Goal: Task Accomplishment & Management: Use online tool/utility

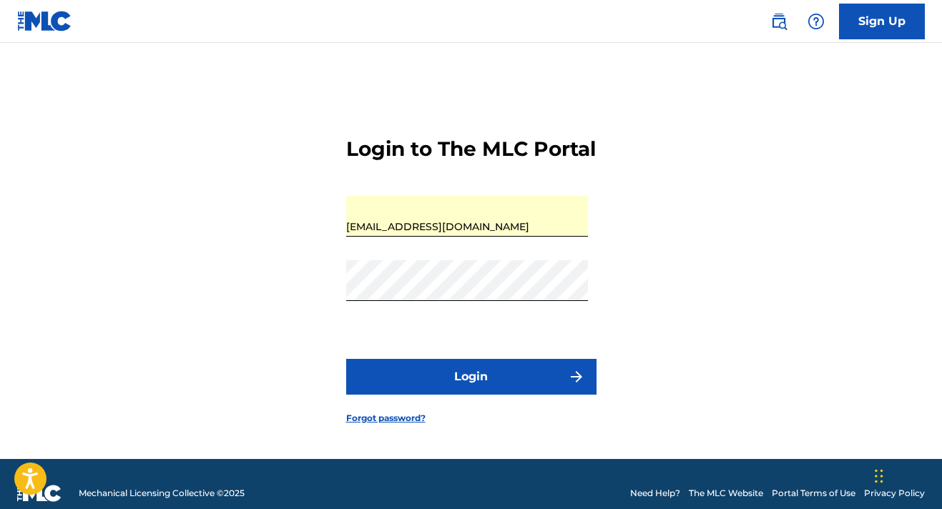
click at [455, 395] on button "Login" at bounding box center [471, 377] width 250 height 36
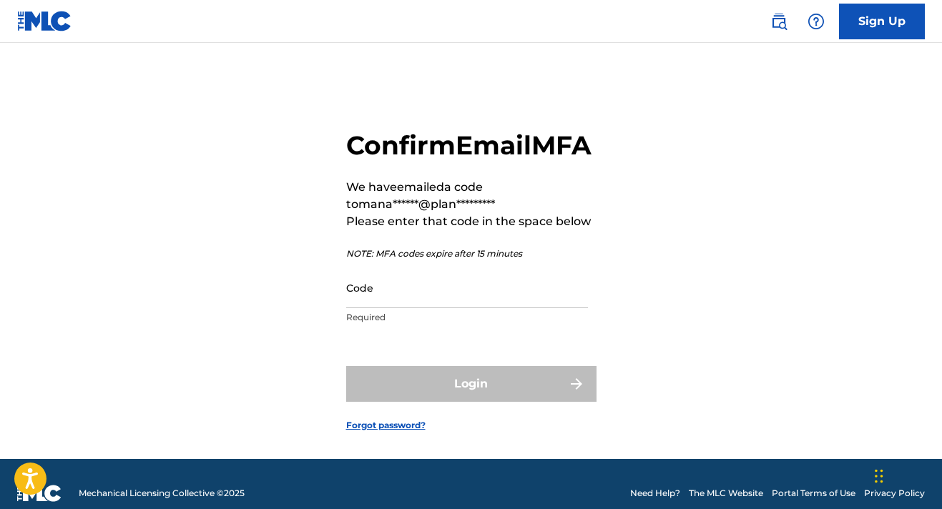
click at [400, 324] on p "Required" at bounding box center [467, 317] width 242 height 13
click at [400, 332] on div "Code Required" at bounding box center [467, 299] width 242 height 64
click at [392, 308] on input "Code" at bounding box center [467, 287] width 242 height 41
click at [360, 308] on input "Code" at bounding box center [467, 287] width 242 height 41
paste input "840165"
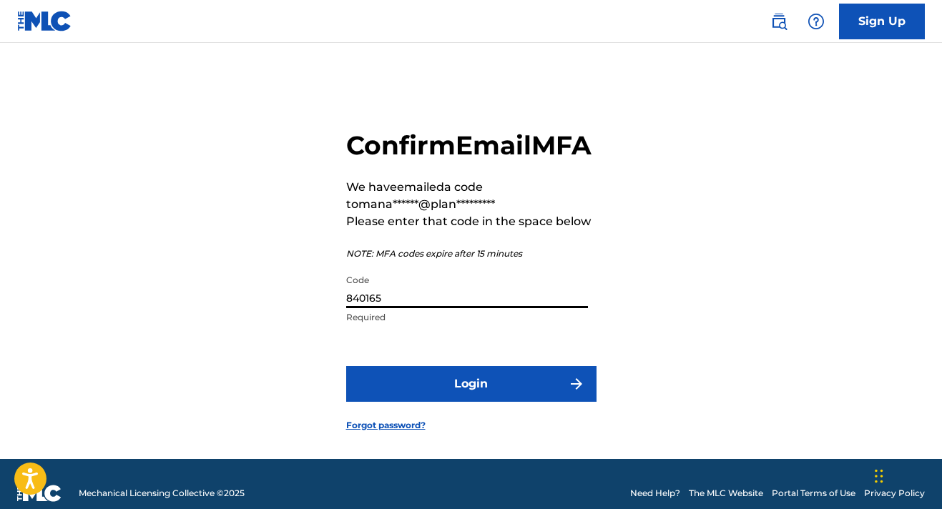
type input "840165"
click at [491, 402] on button "Login" at bounding box center [471, 384] width 250 height 36
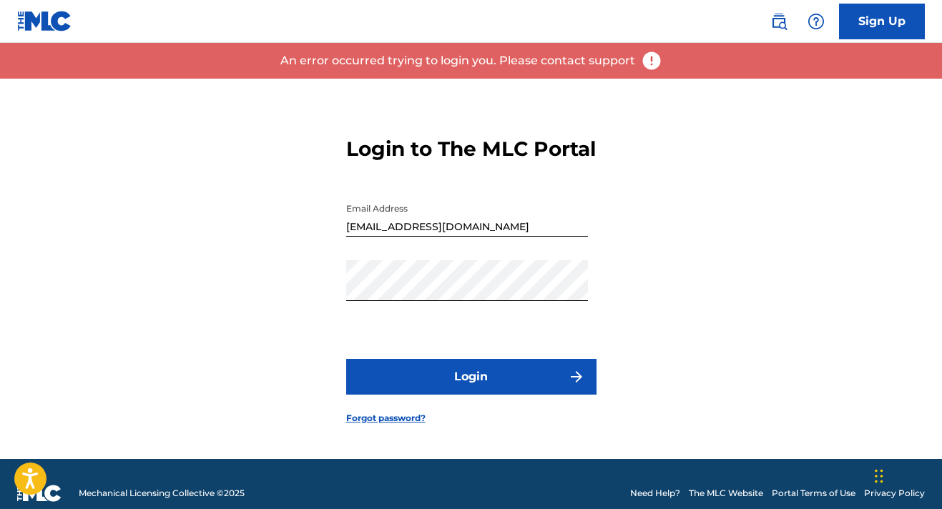
click at [468, 418] on form "Login to The MLC Portal Email Address [EMAIL_ADDRESS][DOMAIN_NAME] Password Log…" at bounding box center [471, 269] width 250 height 380
click at [468, 395] on button "Login" at bounding box center [471, 377] width 250 height 36
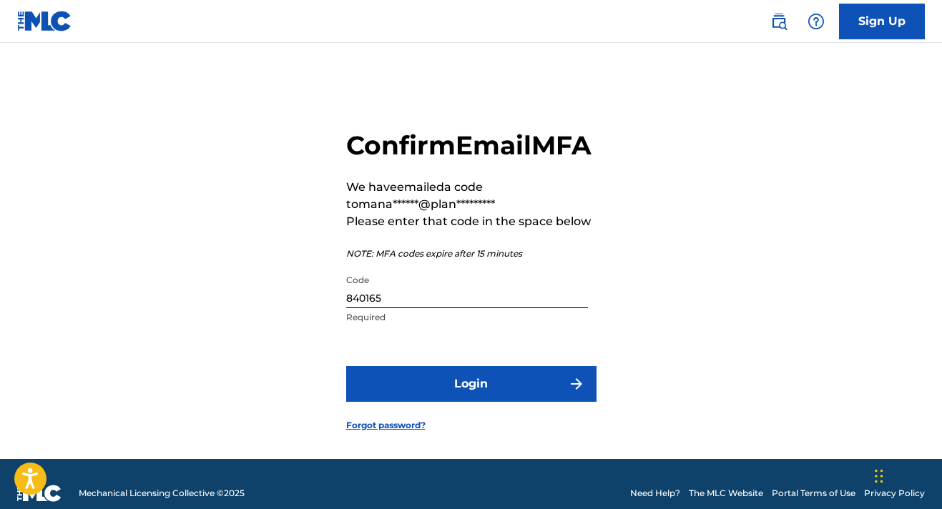
click at [445, 402] on button "Login" at bounding box center [471, 384] width 250 height 36
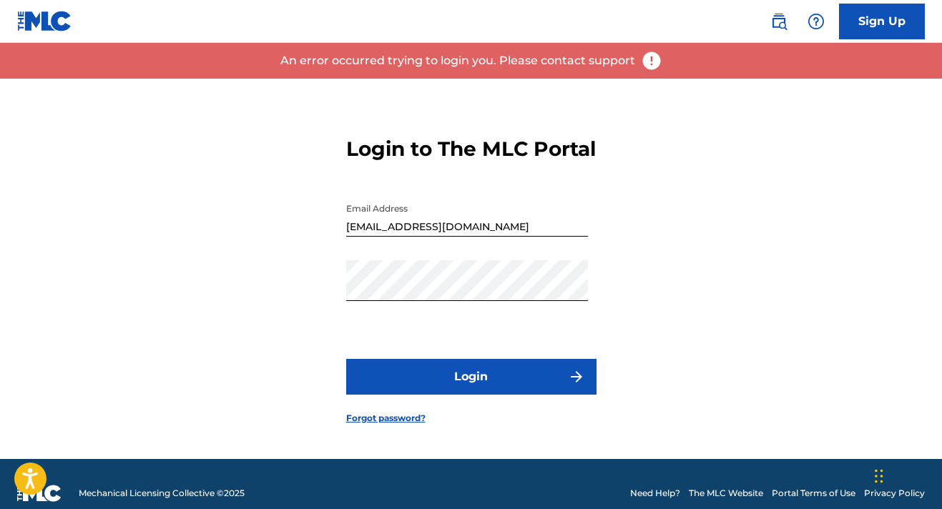
click at [481, 395] on button "Login" at bounding box center [471, 377] width 250 height 36
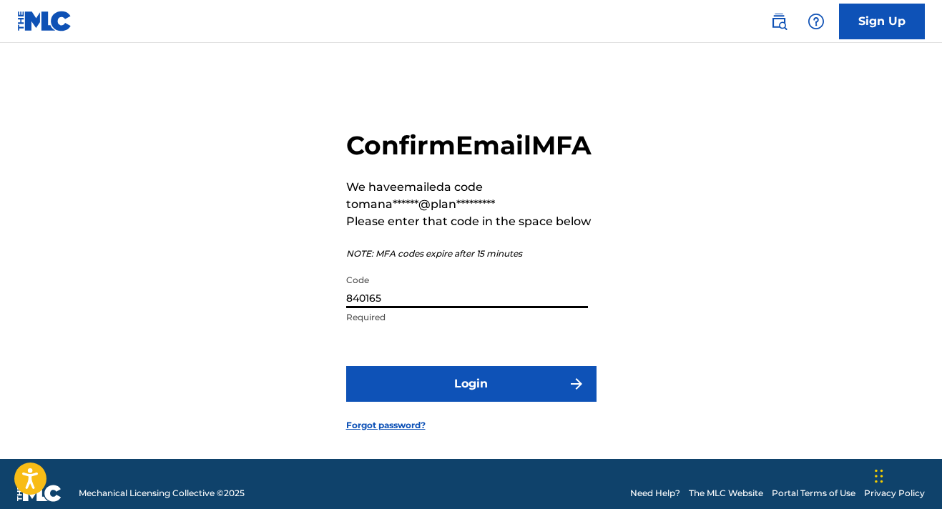
drag, startPoint x: 392, startPoint y: 325, endPoint x: 280, endPoint y: 305, distance: 114.0
click at [280, 305] on div "Confirm Email MFA We have emailed a code to mana******@plan********* Please ent…" at bounding box center [471, 269] width 942 height 380
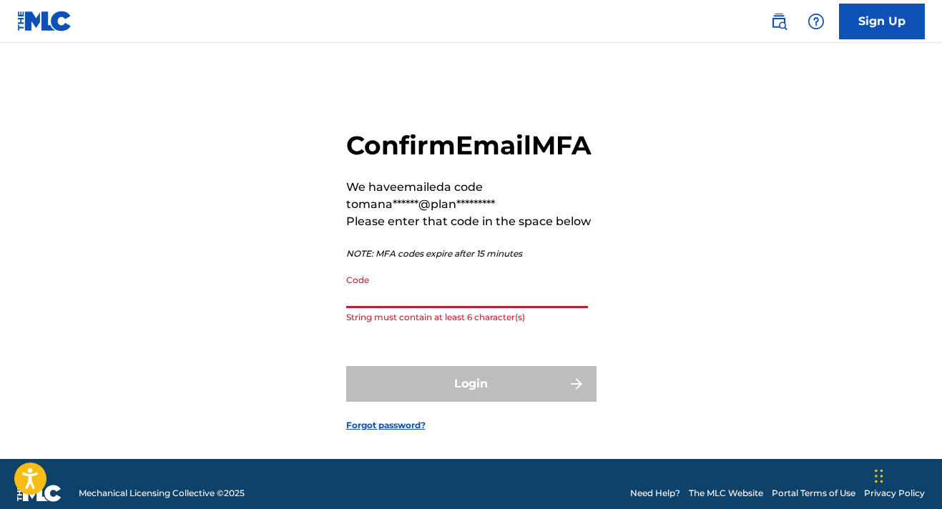
paste input "737406"
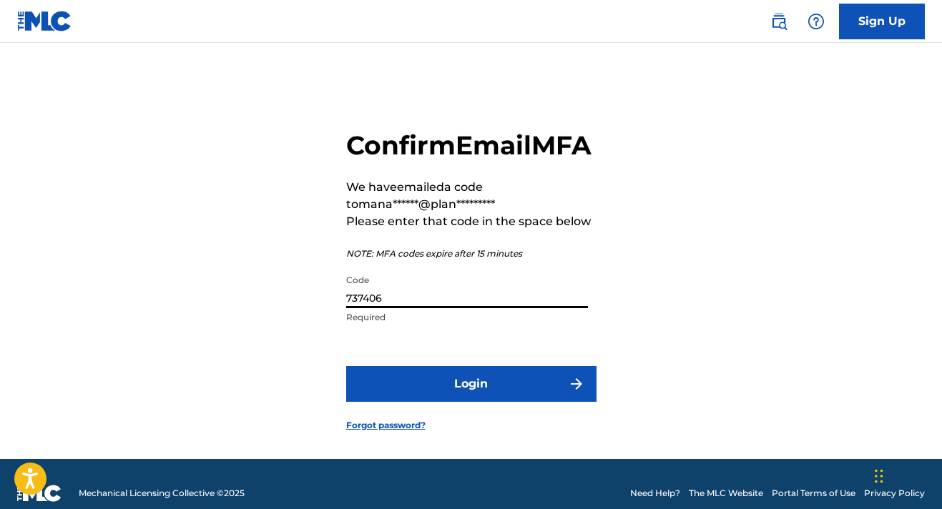
type input "737406"
click at [548, 402] on button "Login" at bounding box center [471, 384] width 250 height 36
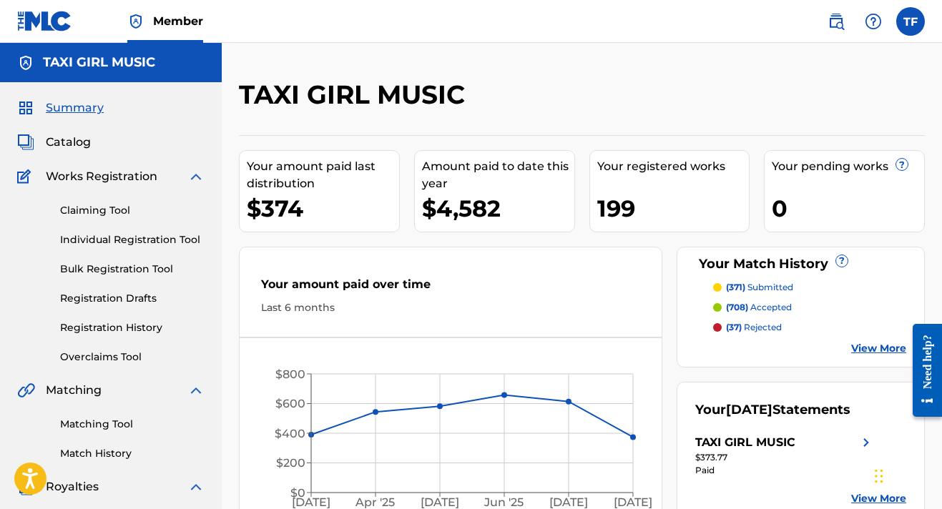
click at [749, 320] on div "(371) submitted (708) accepted (37) rejected View More" at bounding box center [800, 318] width 211 height 75
click at [747, 326] on p "(37) rejected" at bounding box center [754, 327] width 56 height 13
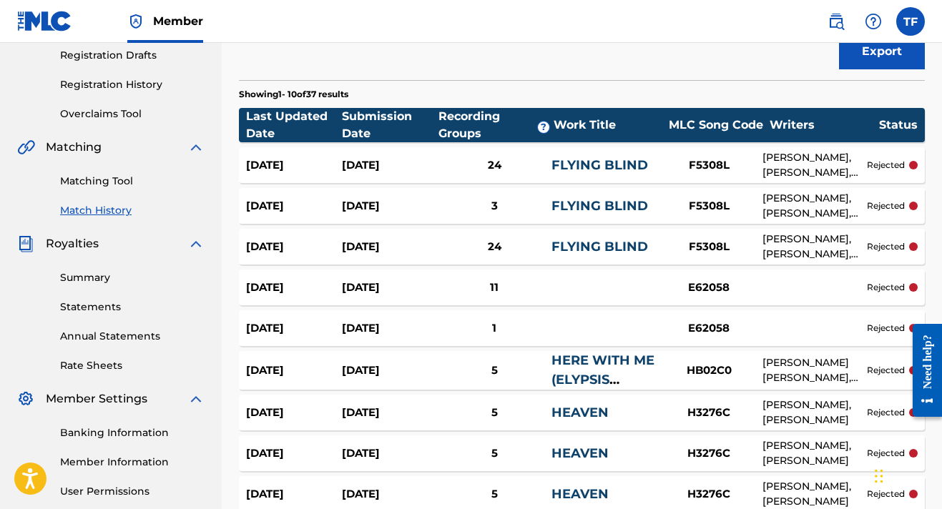
scroll to position [245, 0]
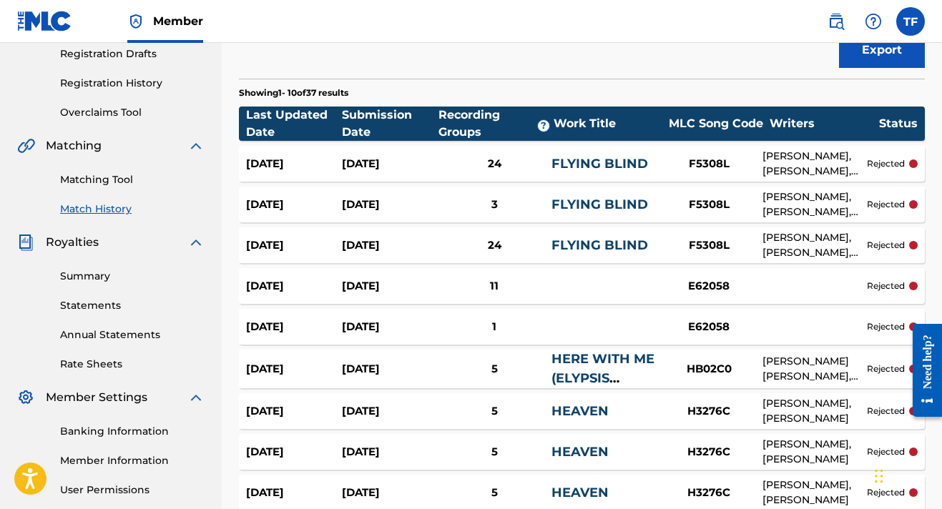
click at [603, 160] on link "FLYING BLIND" at bounding box center [599, 164] width 97 height 16
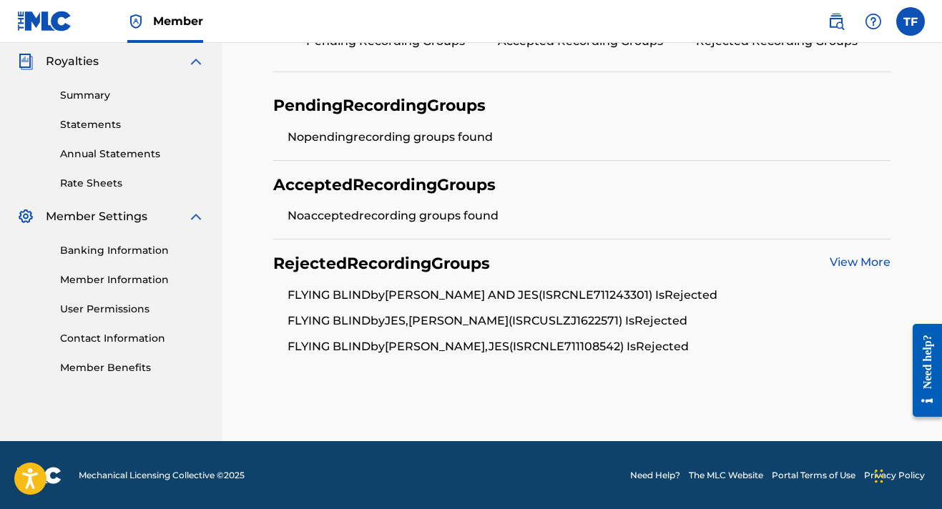
scroll to position [425, 0]
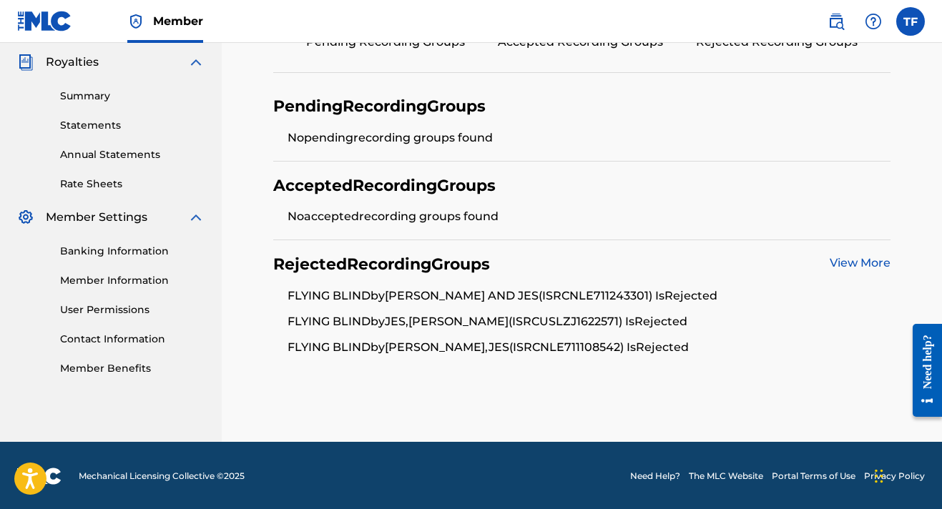
click at [883, 257] on link "View More" at bounding box center [859, 263] width 61 height 14
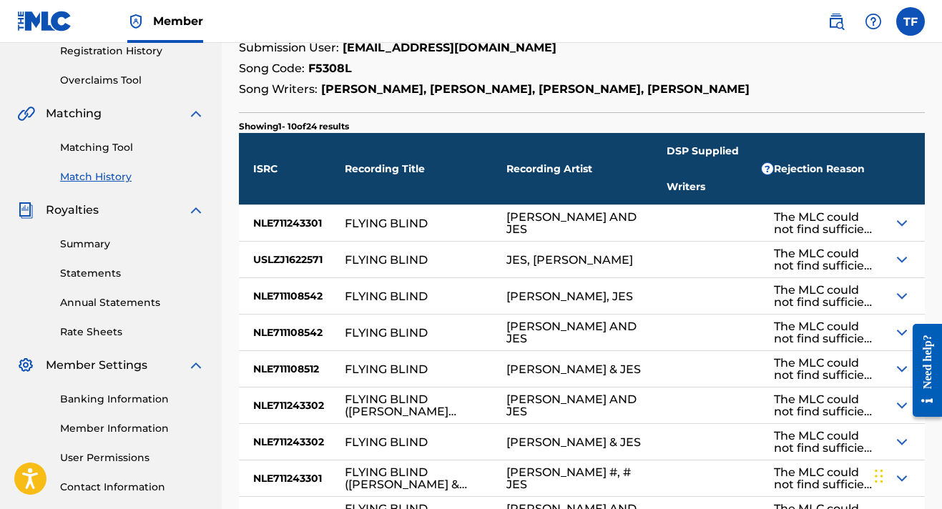
scroll to position [278, 0]
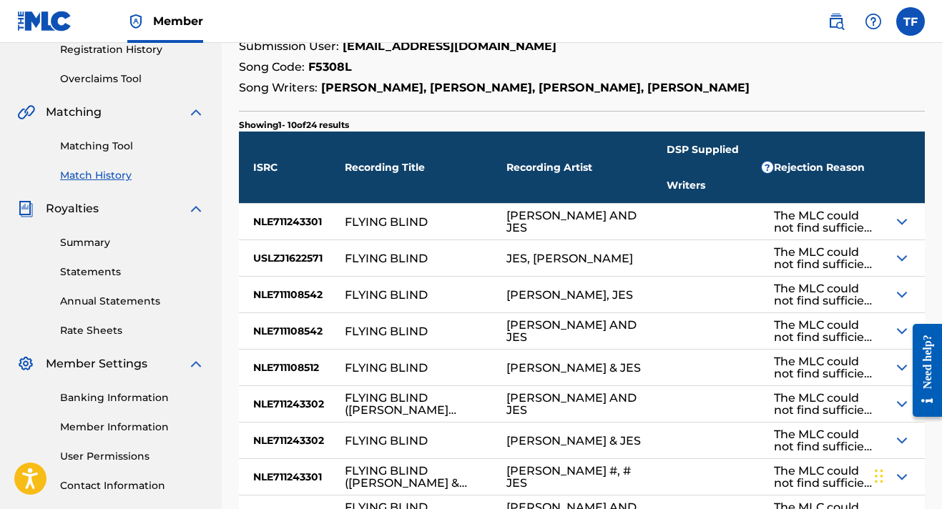
click at [384, 216] on div "FLYING BLIND" at bounding box center [386, 222] width 83 height 12
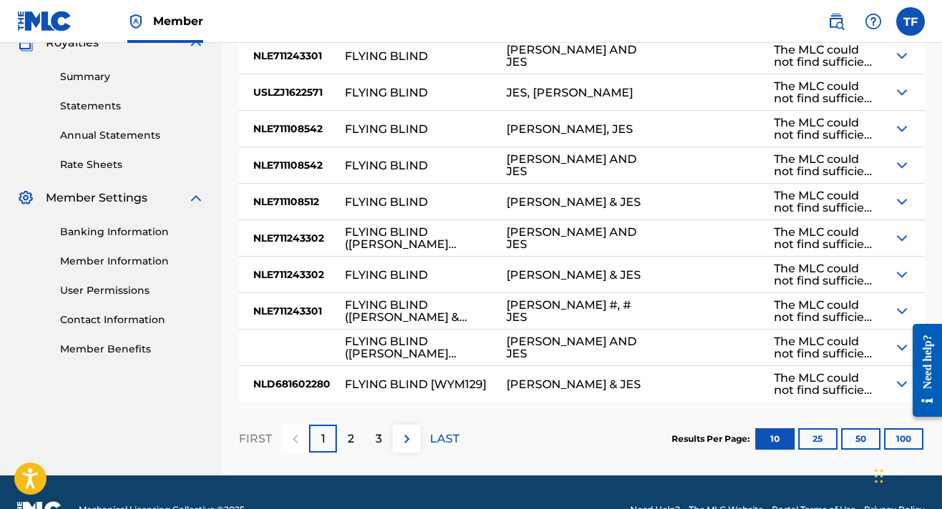
scroll to position [443, 0]
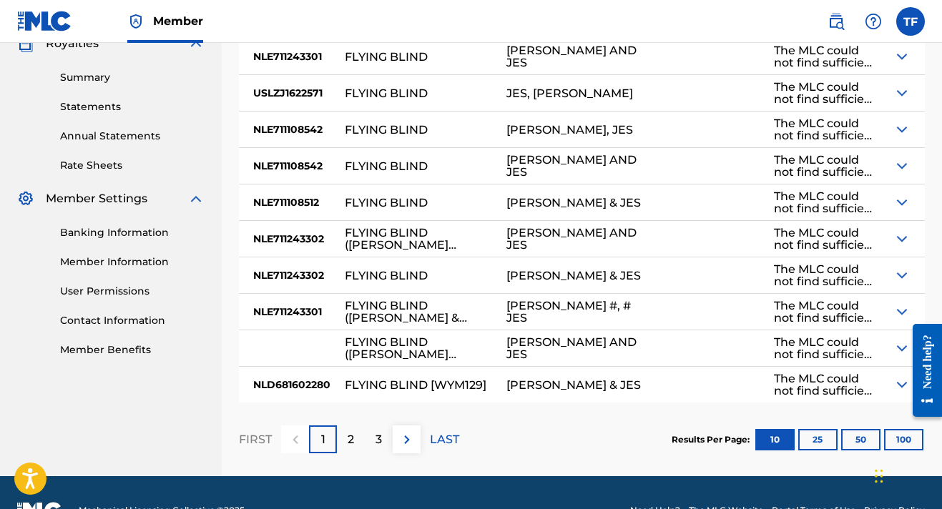
click at [774, 81] on div "The MLC could not find sufficient data to confirm this match. If you believe th…" at bounding box center [827, 93] width 106 height 24
click at [897, 84] on img at bounding box center [901, 92] width 17 height 17
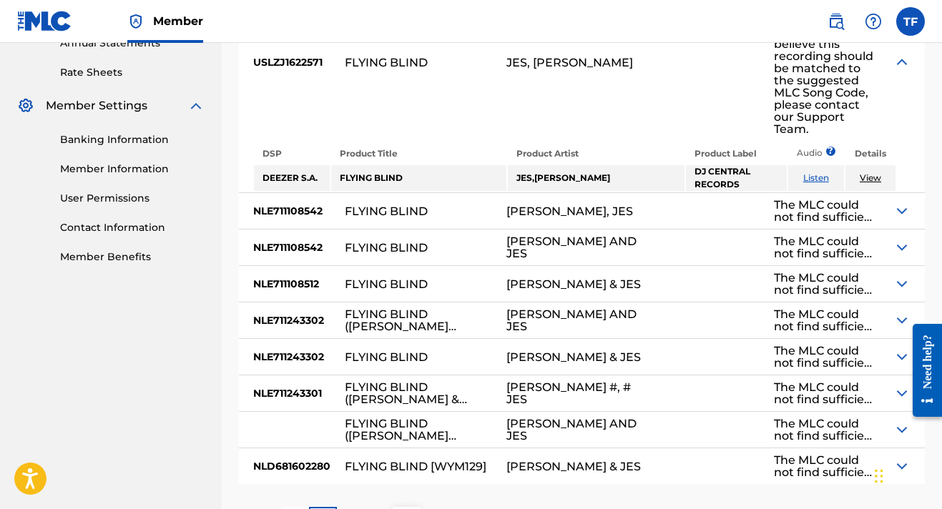
scroll to position [537, 0]
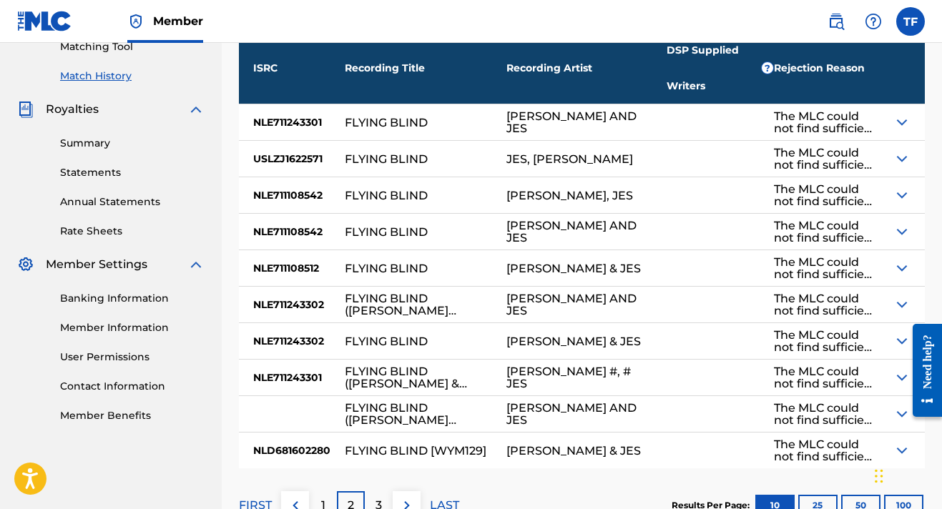
click at [774, 110] on div "The MLC could not find sufficient data to confirm this match. If you believe th…" at bounding box center [827, 122] width 106 height 24
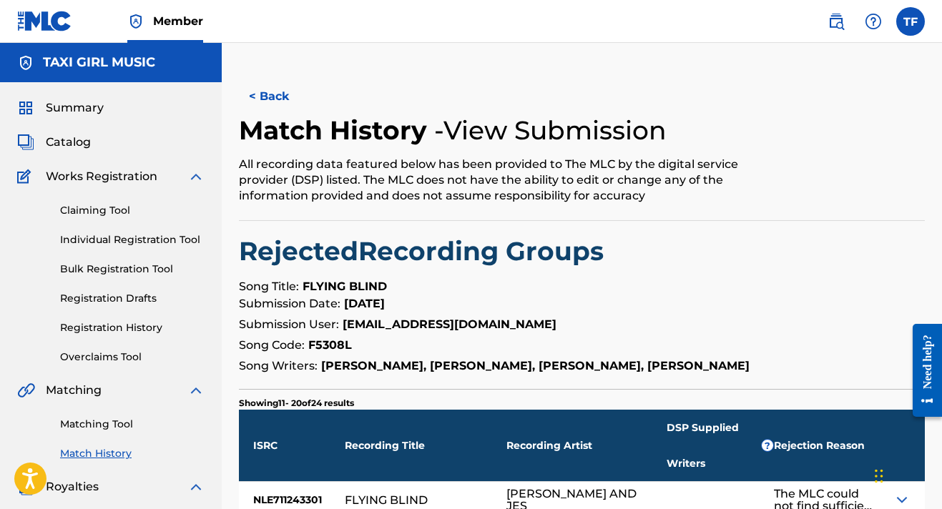
scroll to position [0, 0]
click at [104, 432] on div "Matching Tool Match History" at bounding box center [110, 430] width 187 height 62
click at [102, 423] on link "Matching Tool" at bounding box center [132, 424] width 144 height 15
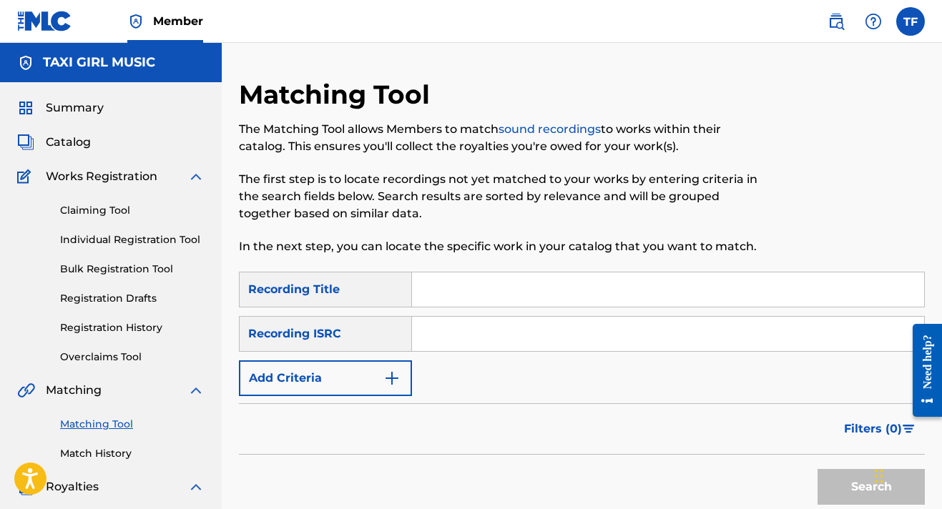
click at [438, 297] on input "Search Form" at bounding box center [668, 289] width 512 height 34
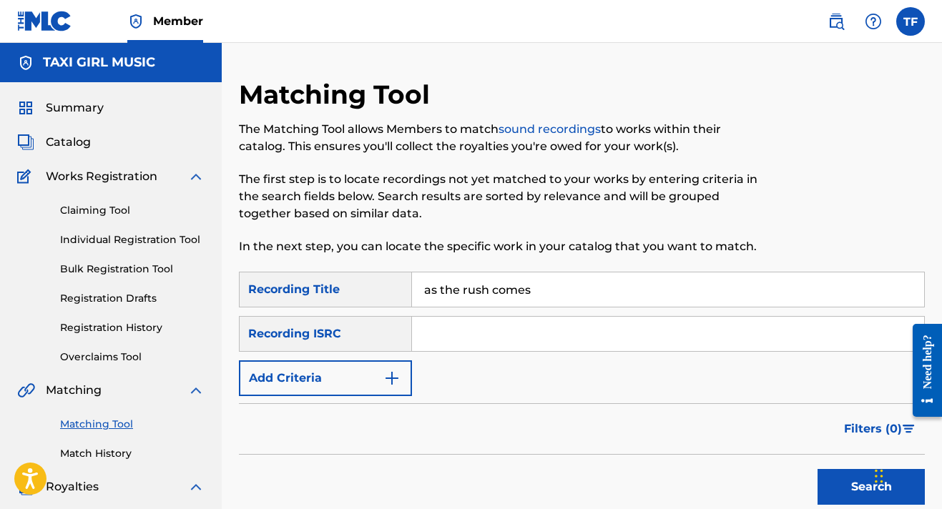
type input "as the rush comes"
click at [387, 376] on img "Search Form" at bounding box center [391, 378] width 17 height 17
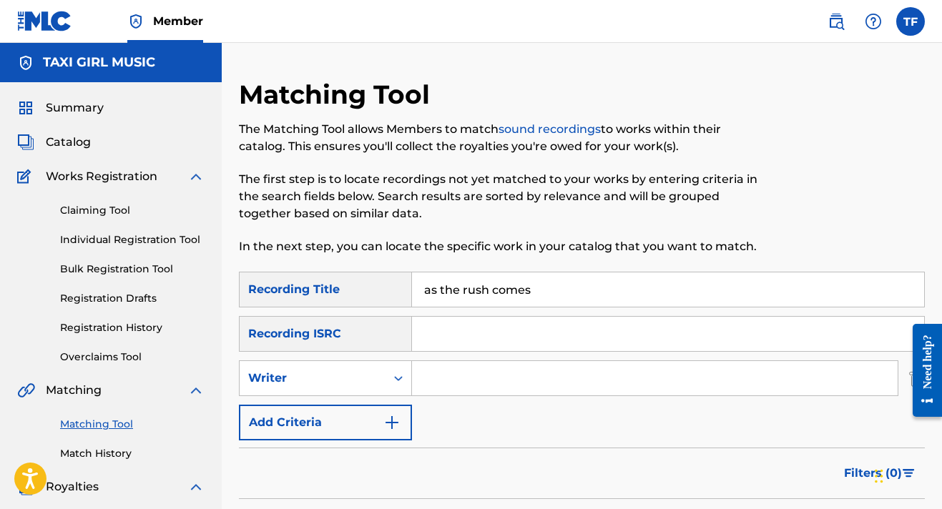
click at [464, 390] on input "Search Form" at bounding box center [654, 378] width 485 height 34
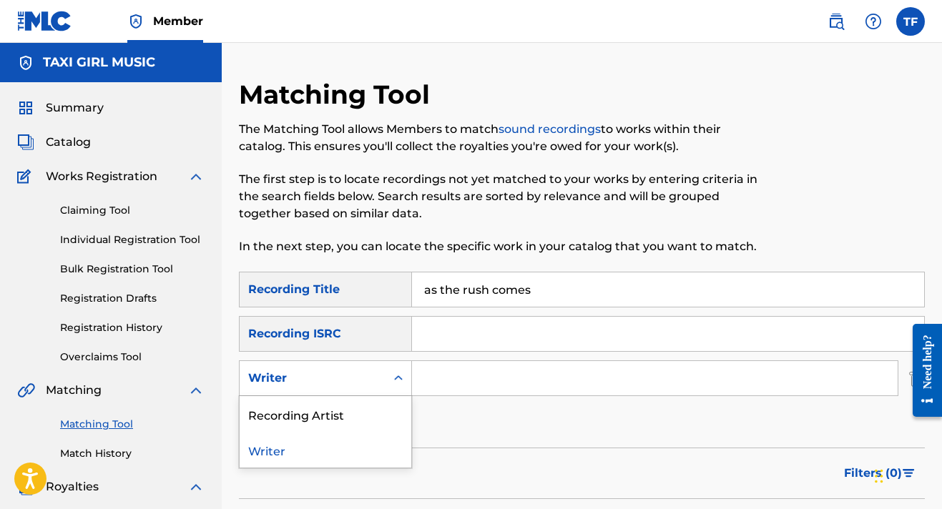
click at [401, 366] on div "Search Form" at bounding box center [398, 378] width 26 height 26
click at [385, 409] on div "Recording Artist" at bounding box center [326, 414] width 172 height 36
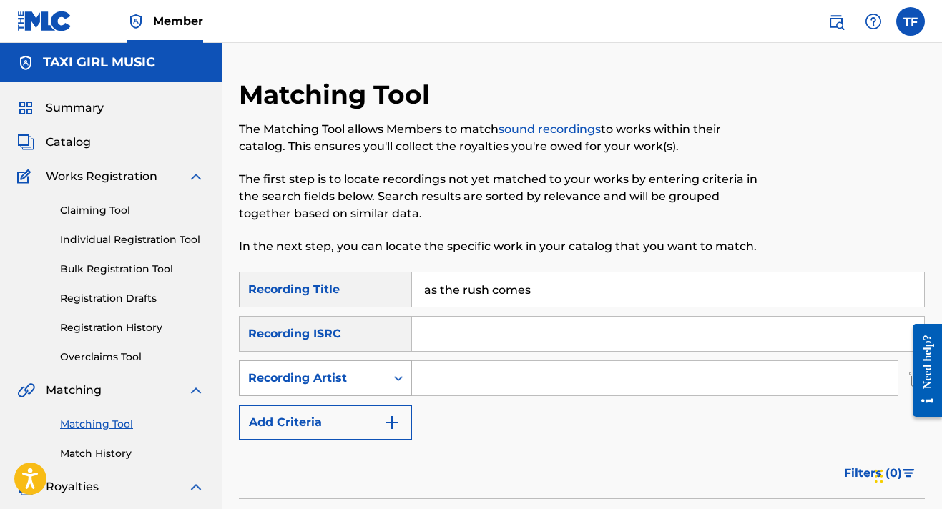
click at [382, 367] on div "Recording Artist" at bounding box center [313, 378] width 146 height 27
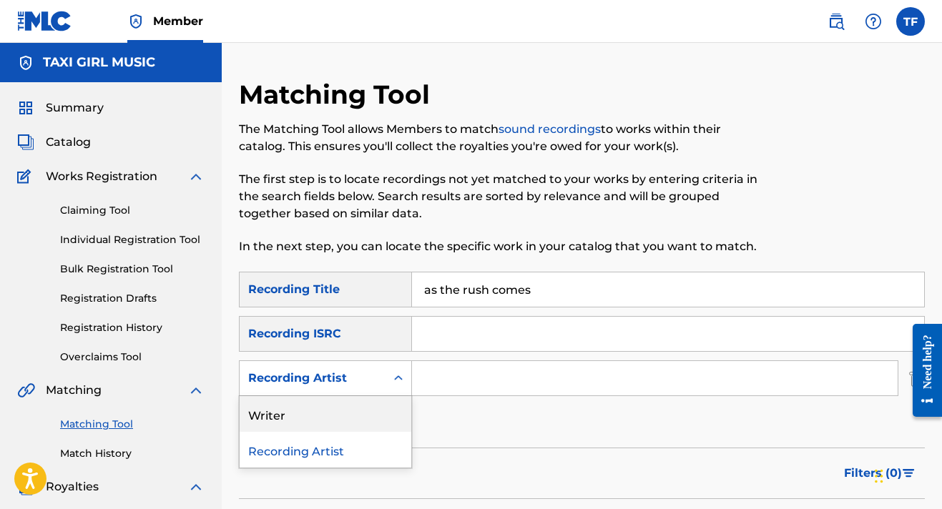
click at [374, 420] on div "Writer" at bounding box center [326, 414] width 172 height 36
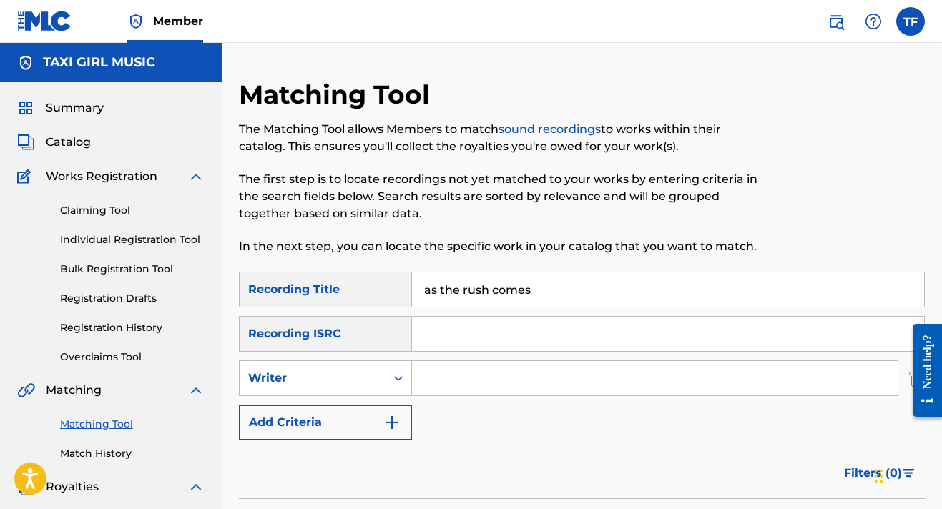
click at [473, 387] on input "Search Form" at bounding box center [654, 378] width 485 height 34
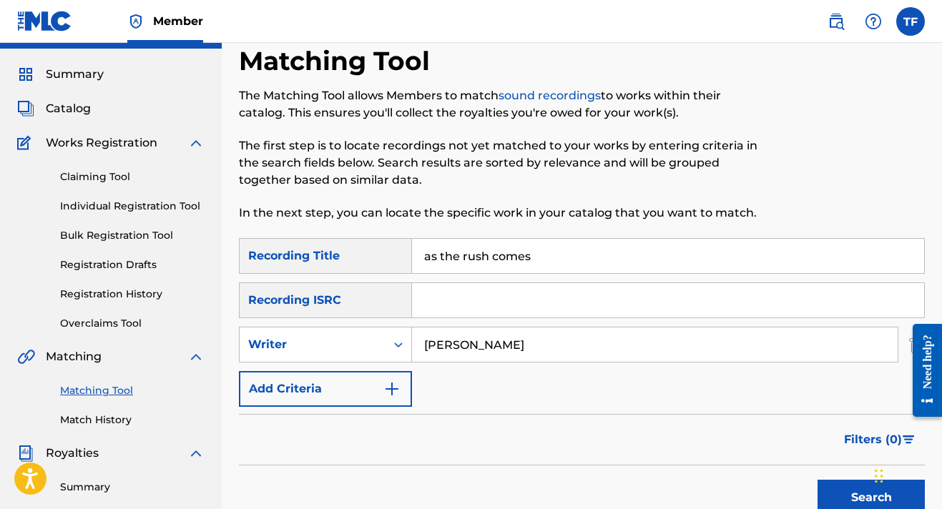
scroll to position [64, 0]
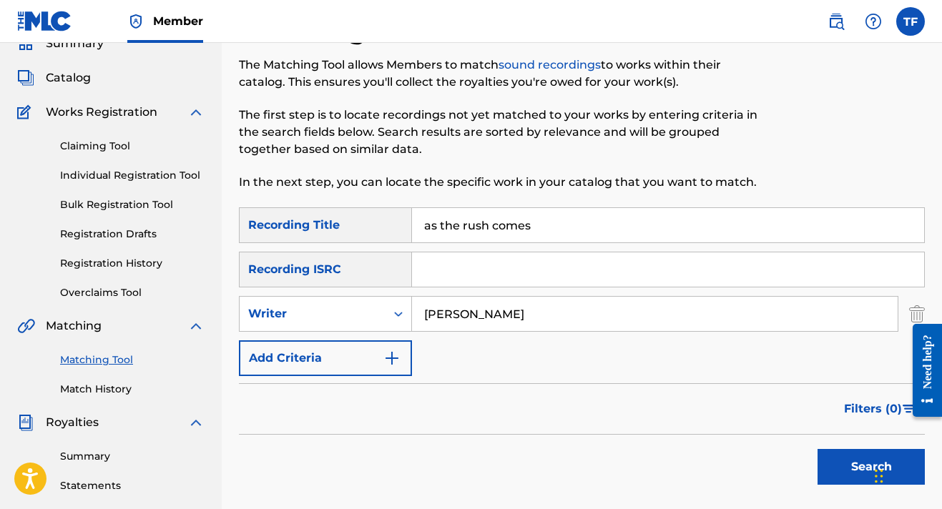
type input "[PERSON_NAME]"
click at [849, 458] on button "Search" at bounding box center [870, 467] width 107 height 36
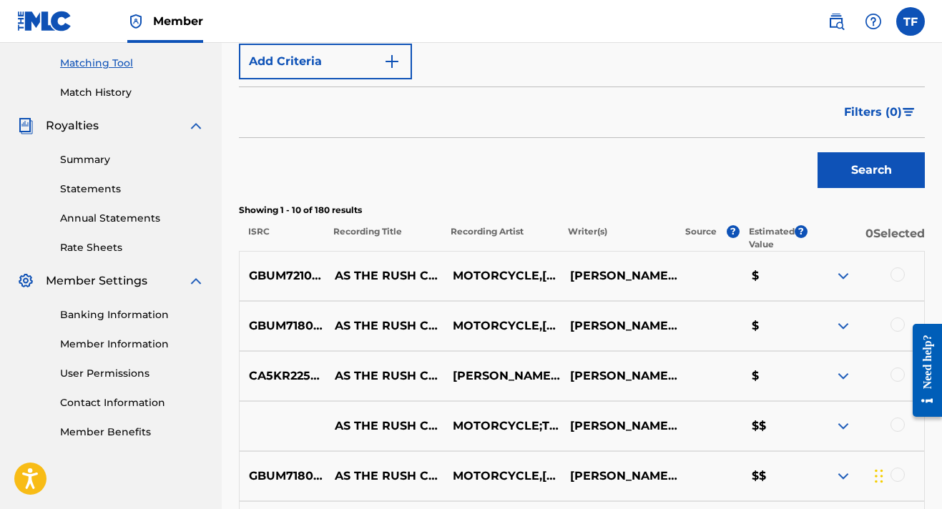
scroll to position [362, 0]
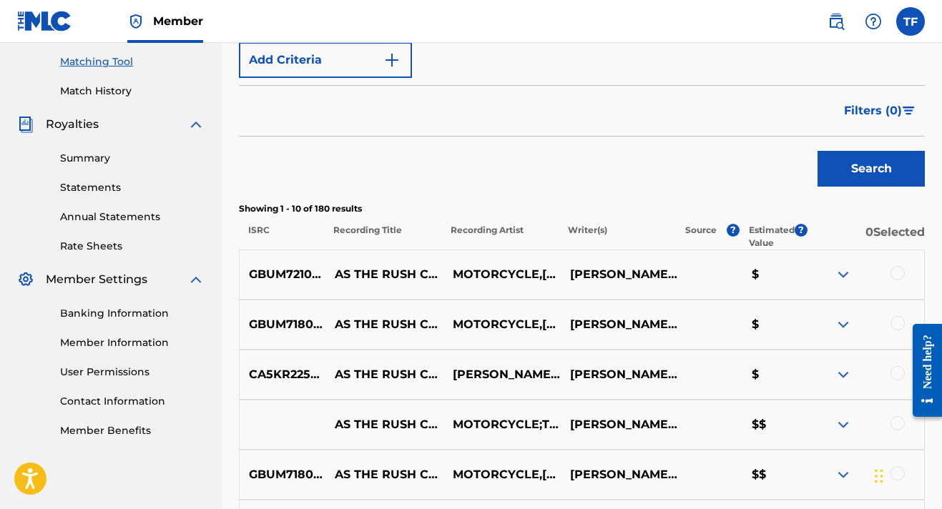
click at [897, 268] on div at bounding box center [897, 273] width 14 height 14
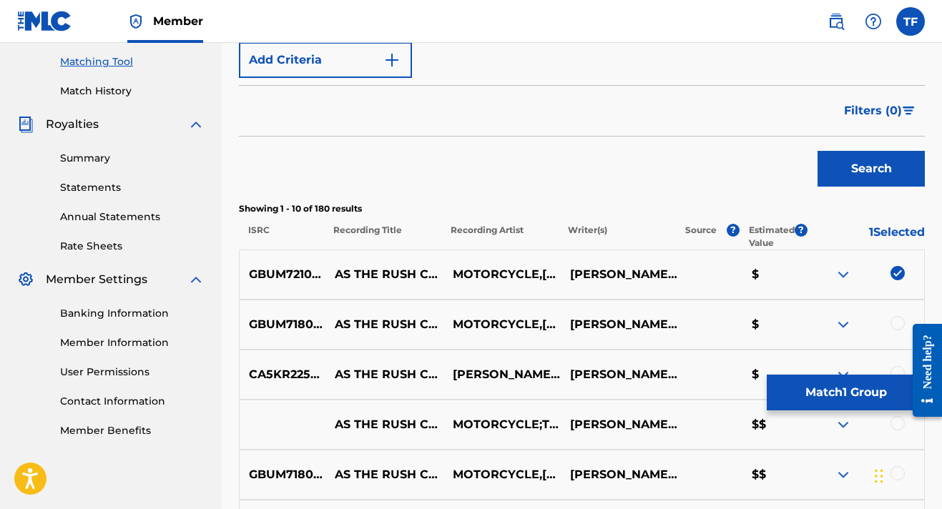
click at [897, 325] on div at bounding box center [897, 323] width 14 height 14
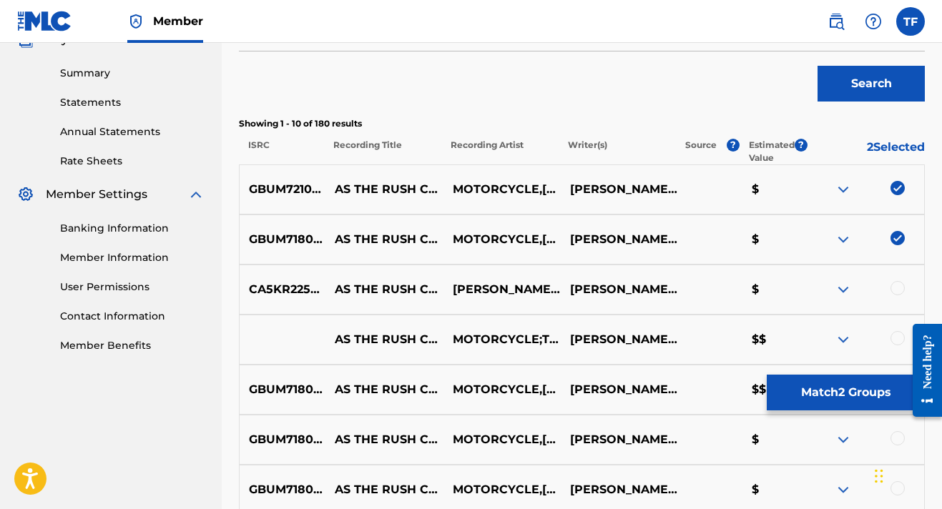
scroll to position [456, 0]
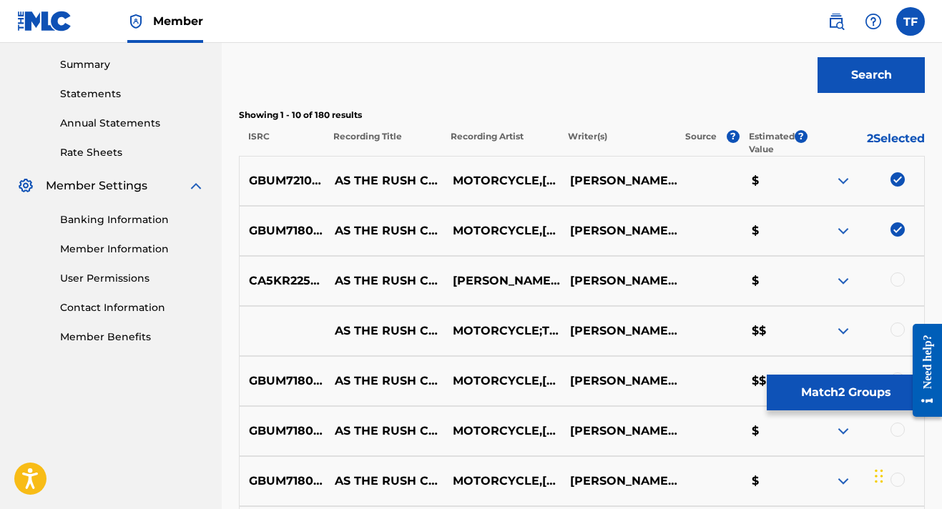
click at [897, 285] on div at bounding box center [897, 279] width 14 height 14
click at [892, 328] on div at bounding box center [897, 329] width 14 height 14
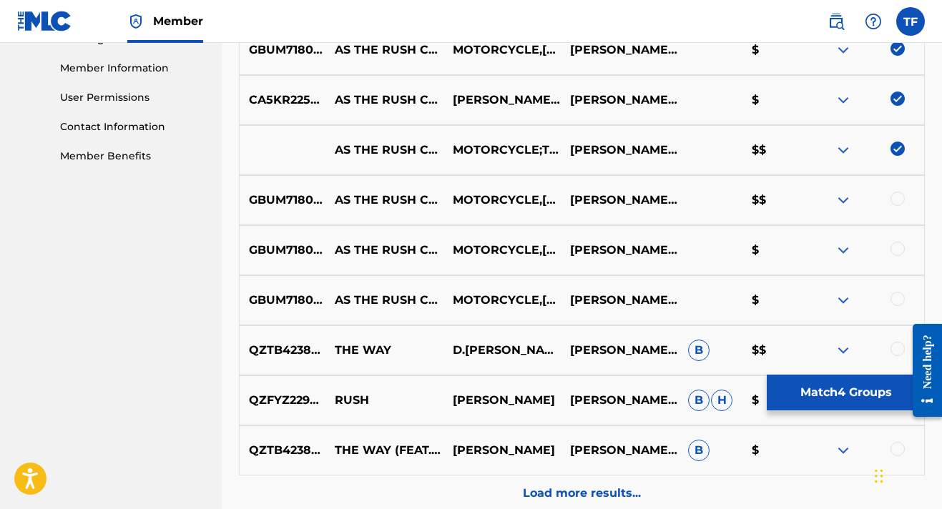
scroll to position [643, 0]
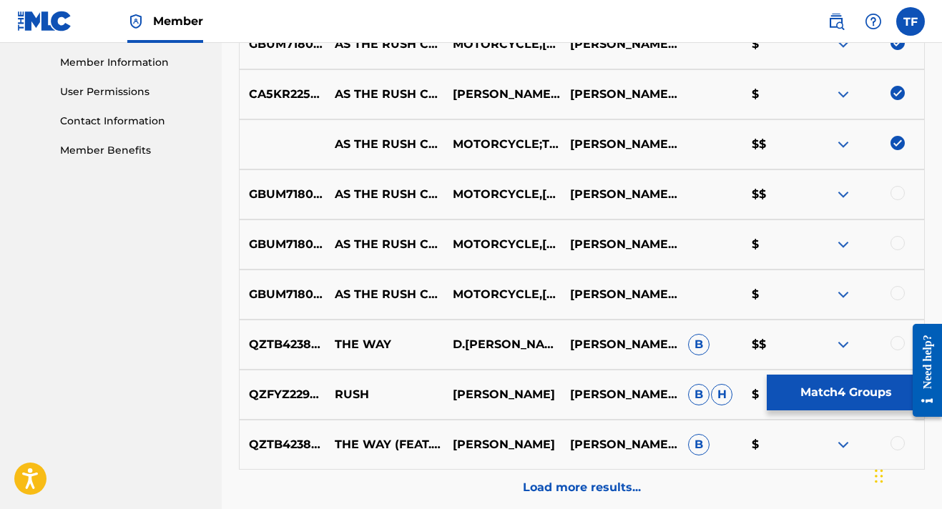
click at [896, 192] on div at bounding box center [897, 193] width 14 height 14
click at [898, 252] on div at bounding box center [865, 244] width 118 height 17
click at [897, 247] on div at bounding box center [897, 243] width 14 height 14
click at [894, 295] on div at bounding box center [897, 293] width 14 height 14
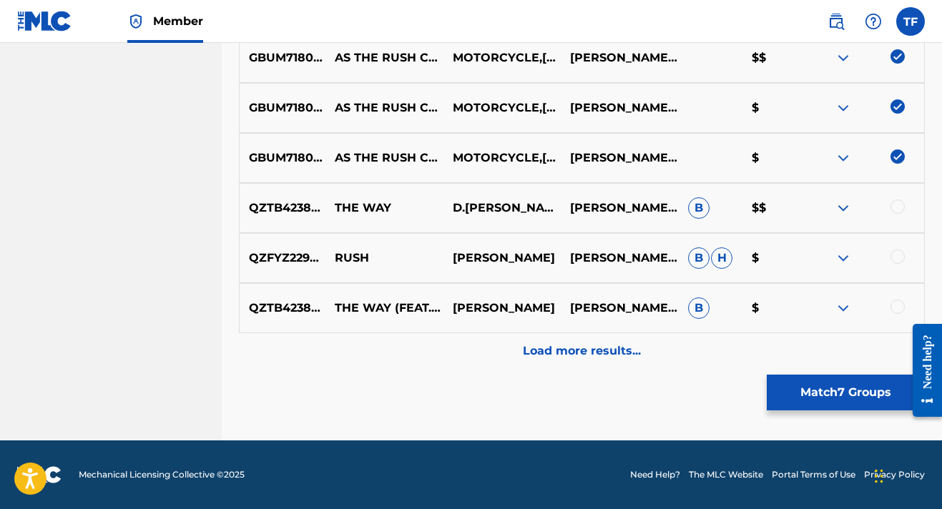
scroll to position [779, 0]
click at [567, 350] on p "Load more results..." at bounding box center [582, 350] width 118 height 17
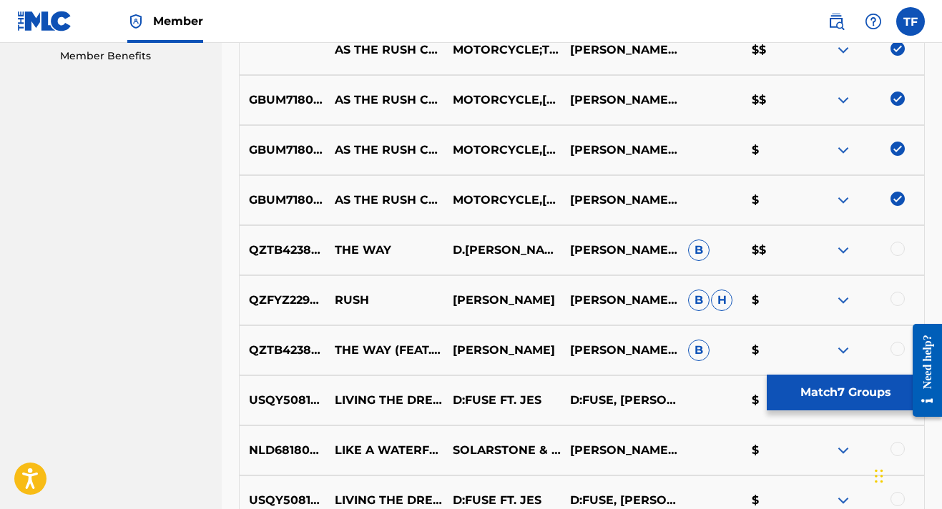
scroll to position [738, 0]
click at [841, 392] on button "Match 7 Groups" at bounding box center [845, 393] width 158 height 36
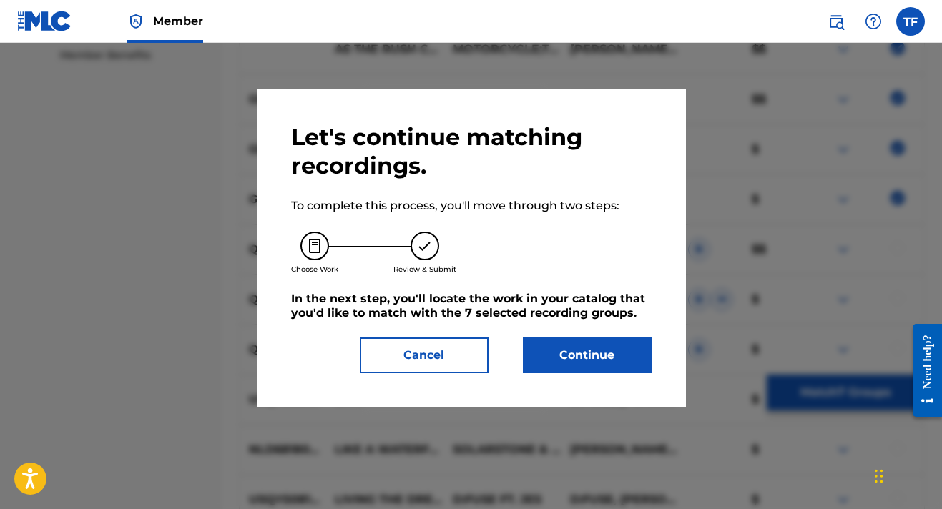
click at [551, 357] on button "Continue" at bounding box center [587, 355] width 129 height 36
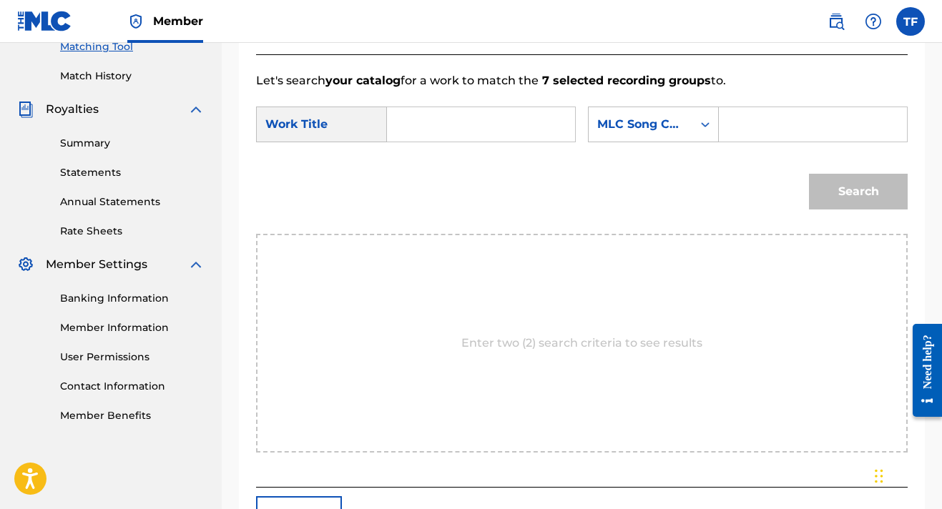
click at [424, 118] on input "Search Form" at bounding box center [481, 124] width 164 height 34
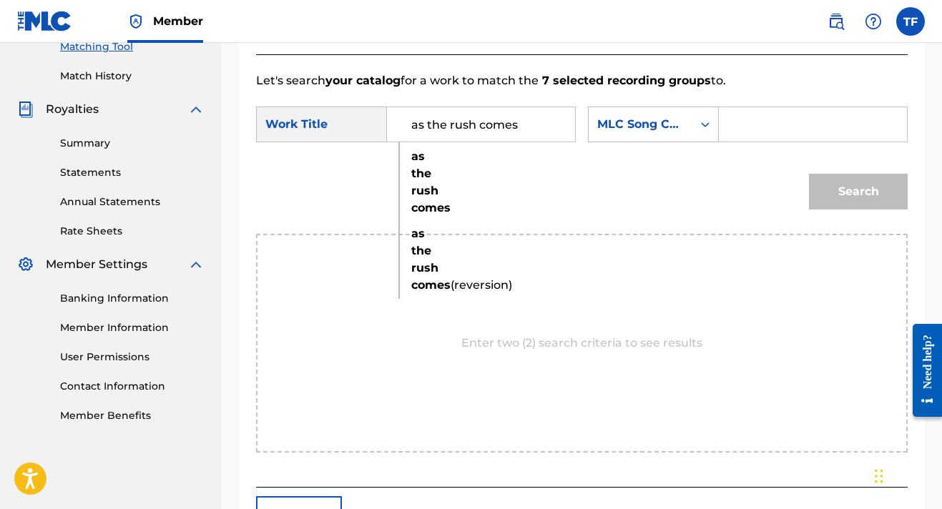
type input "as the rush comes"
click at [329, 214] on div "Search" at bounding box center [581, 196] width 651 height 74
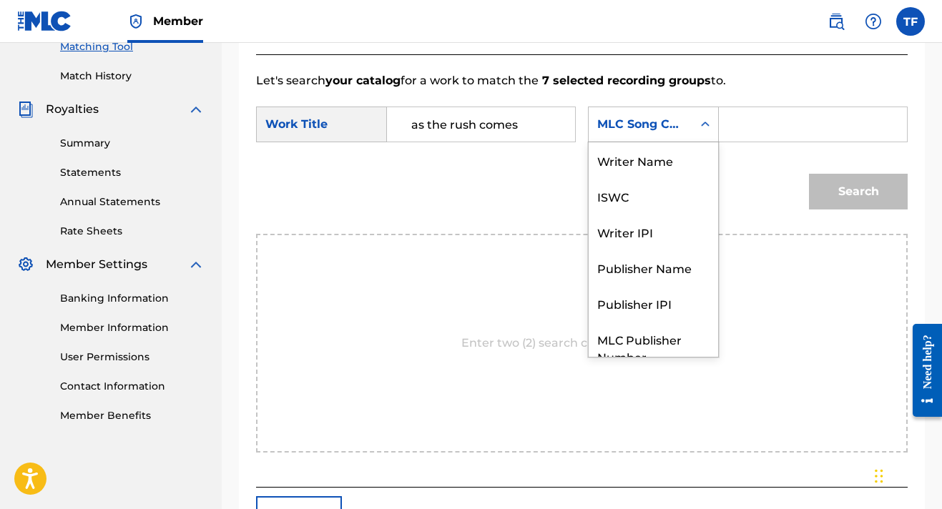
click at [692, 137] on div "Search Form" at bounding box center [705, 125] width 26 height 26
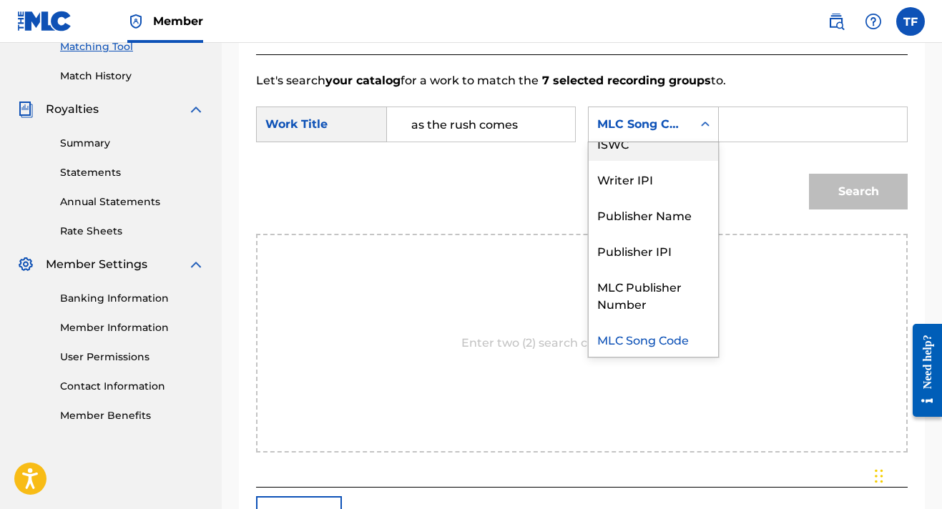
scroll to position [0, 0]
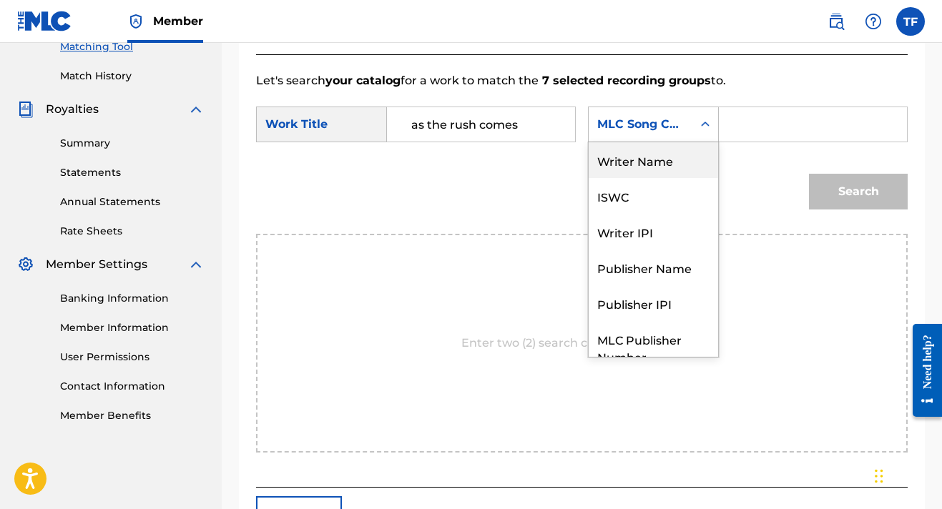
click at [588, 178] on div "Writer Name" at bounding box center [652, 160] width 129 height 36
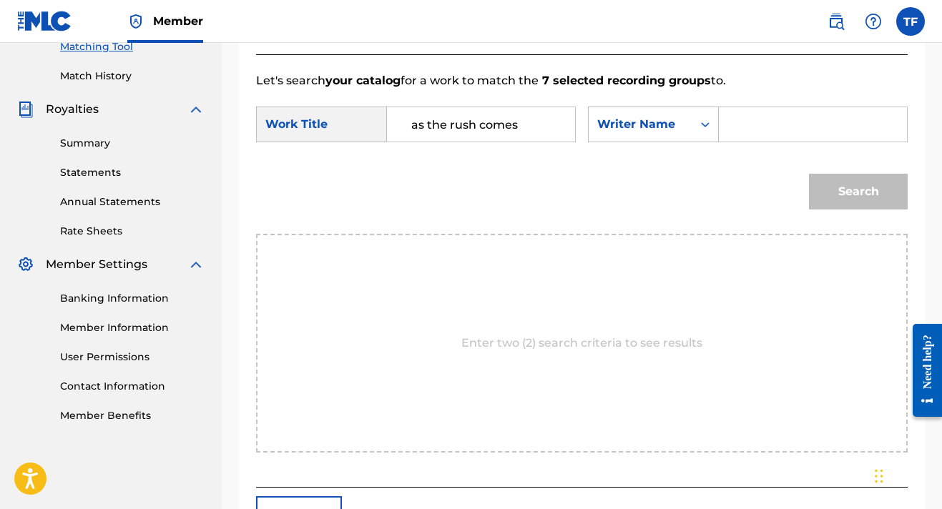
click at [731, 142] on input "Search Form" at bounding box center [813, 124] width 164 height 34
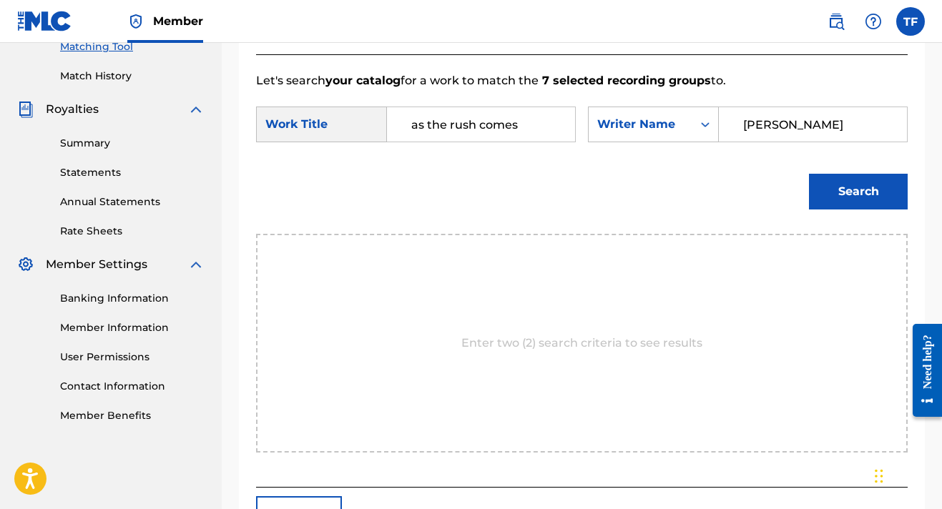
type input "[PERSON_NAME]"
drag, startPoint x: 496, startPoint y: 194, endPoint x: 578, endPoint y: 204, distance: 82.2
click at [578, 204] on div "Search" at bounding box center [581, 196] width 651 height 74
click at [817, 209] on button "Search" at bounding box center [858, 192] width 99 height 36
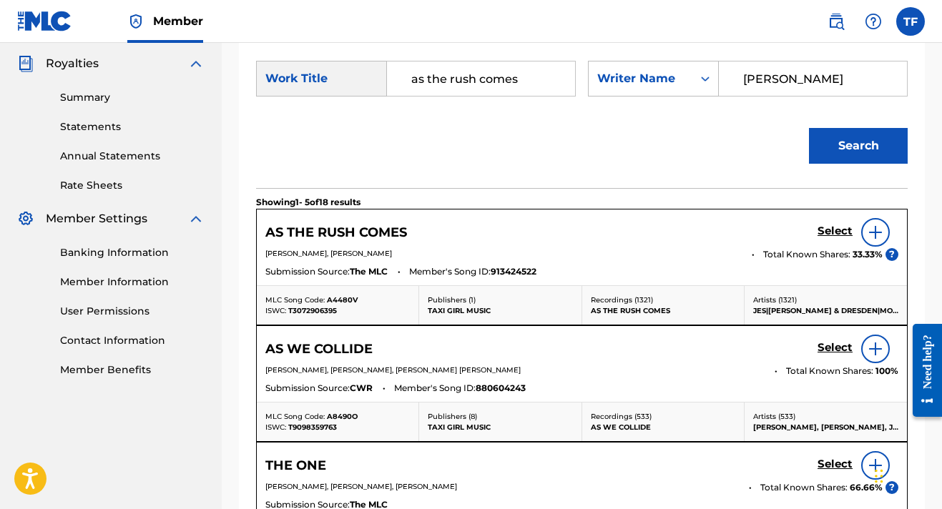
scroll to position [440, 0]
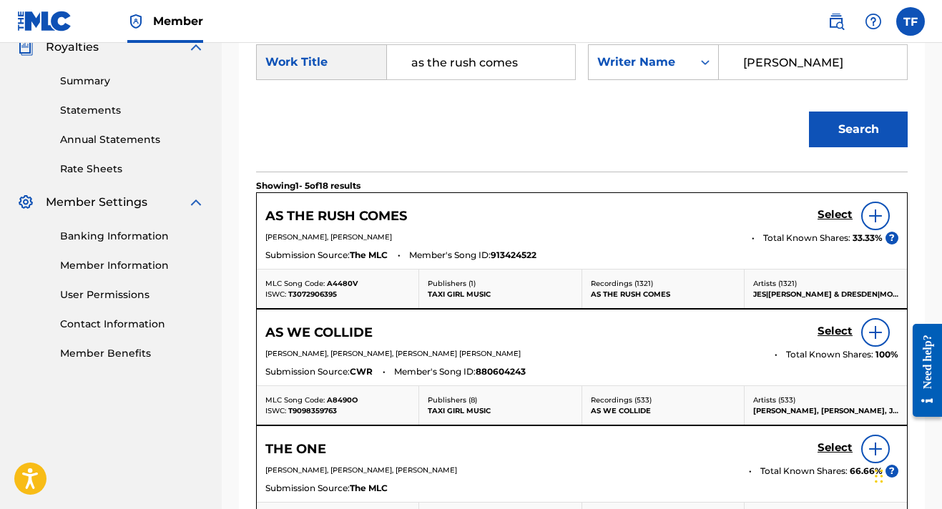
click at [829, 222] on h5 "Select" at bounding box center [834, 215] width 35 height 14
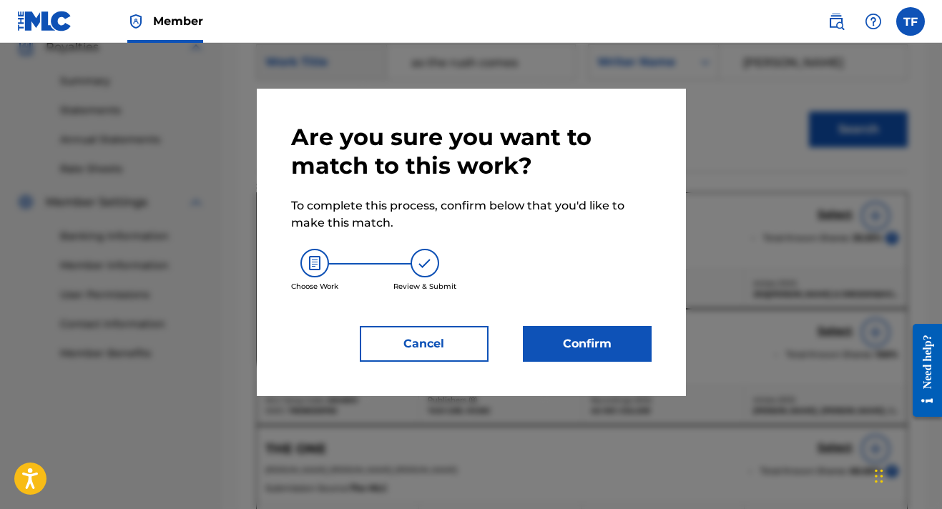
click at [593, 358] on button "Confirm" at bounding box center [587, 344] width 129 height 36
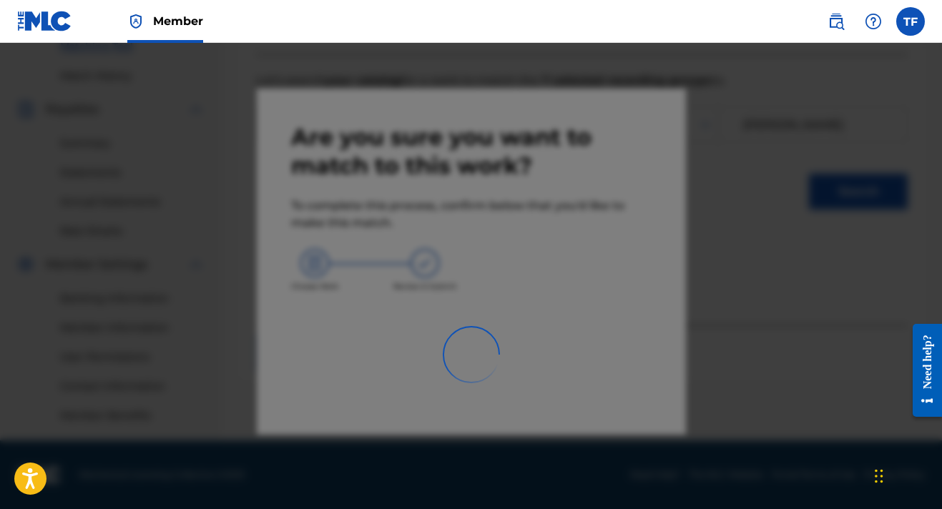
scroll to position [378, 0]
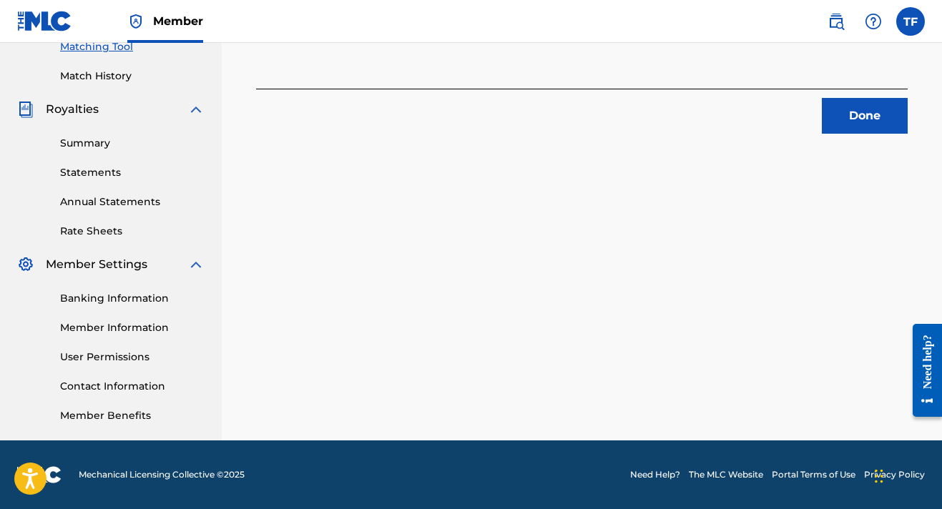
click at [859, 120] on button "Done" at bounding box center [864, 116] width 86 height 36
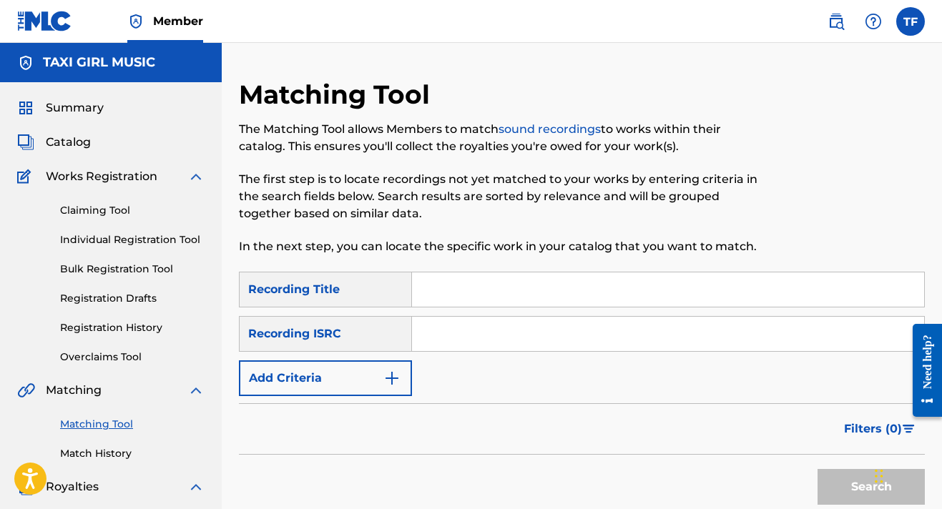
scroll to position [0, 0]
click at [544, 290] on input "Search Form" at bounding box center [668, 289] width 512 height 34
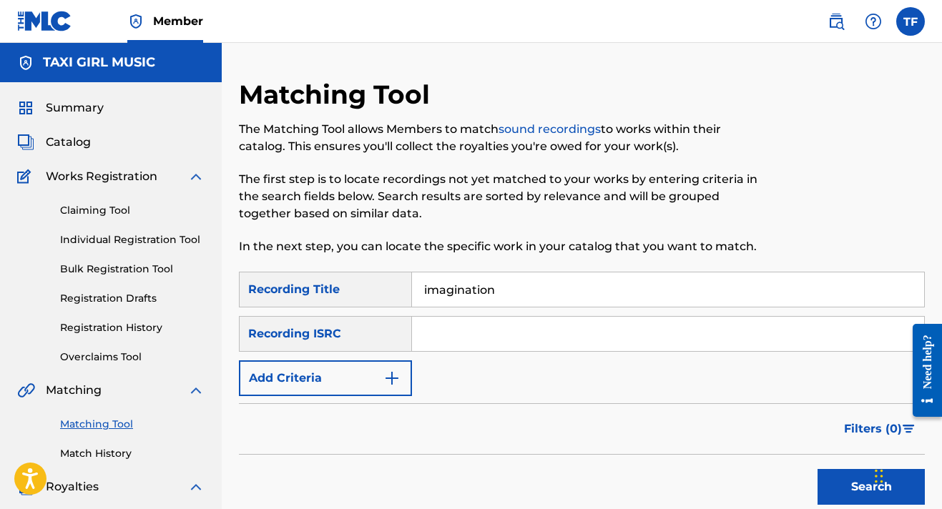
type input "imagination"
click at [393, 350] on div "Recording ISRC" at bounding box center [325, 334] width 173 height 36
click at [359, 330] on div "Recording ISRC" at bounding box center [325, 334] width 173 height 36
click at [406, 387] on button "Add Criteria" at bounding box center [325, 378] width 173 height 36
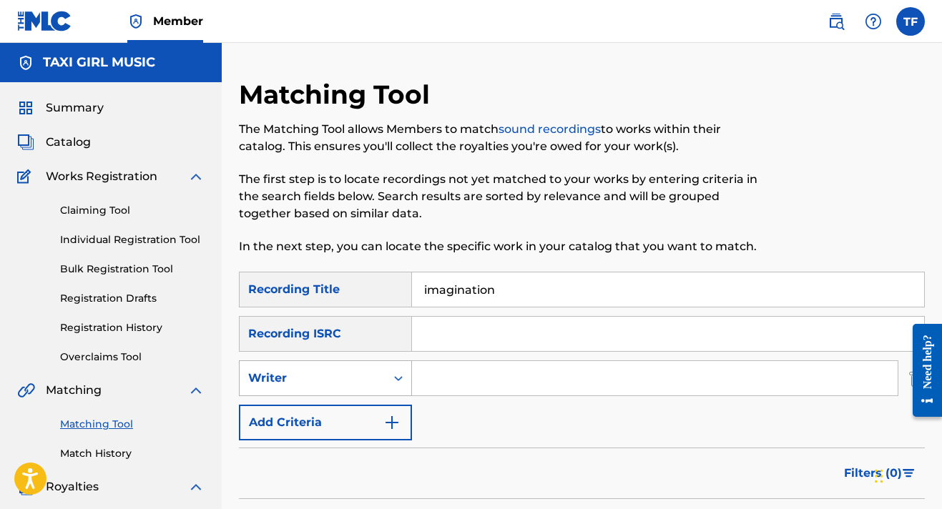
click at [405, 390] on div "Search Form" at bounding box center [398, 378] width 26 height 26
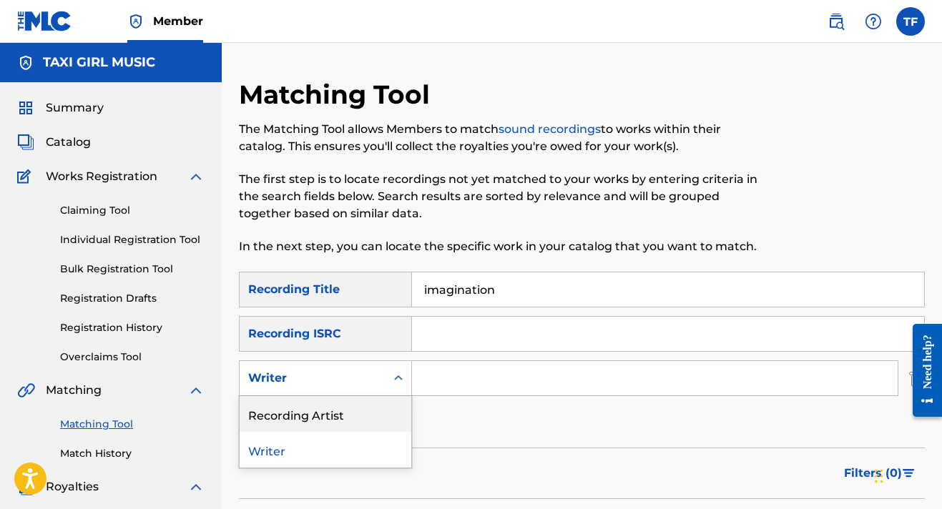
click at [400, 411] on div "Recording Artist" at bounding box center [326, 414] width 172 height 36
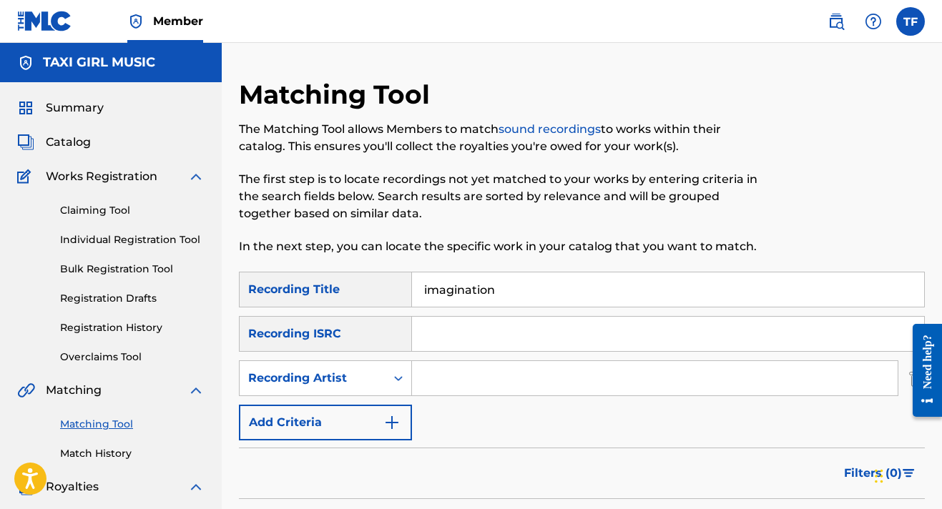
click at [430, 389] on input "Search Form" at bounding box center [654, 378] width 485 height 34
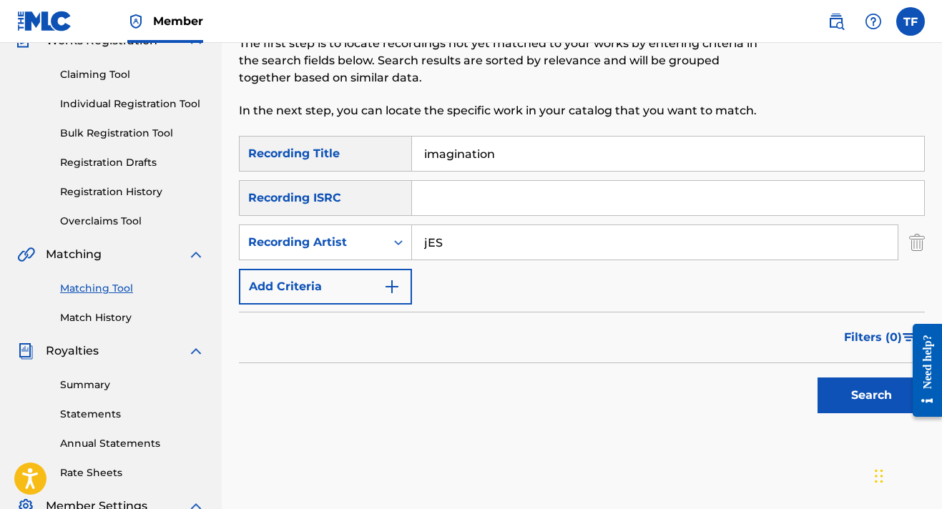
scroll to position [209, 0]
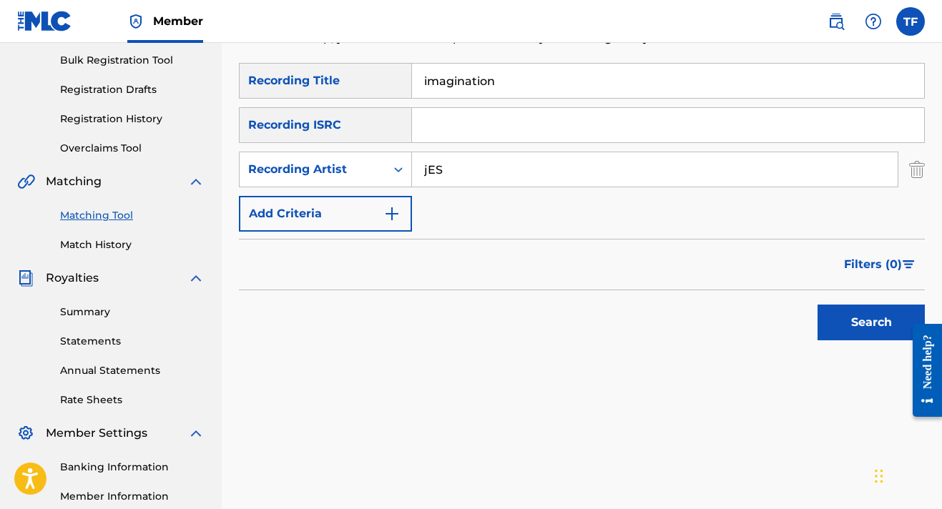
type input "jES"
click at [846, 325] on button "Search" at bounding box center [870, 323] width 107 height 36
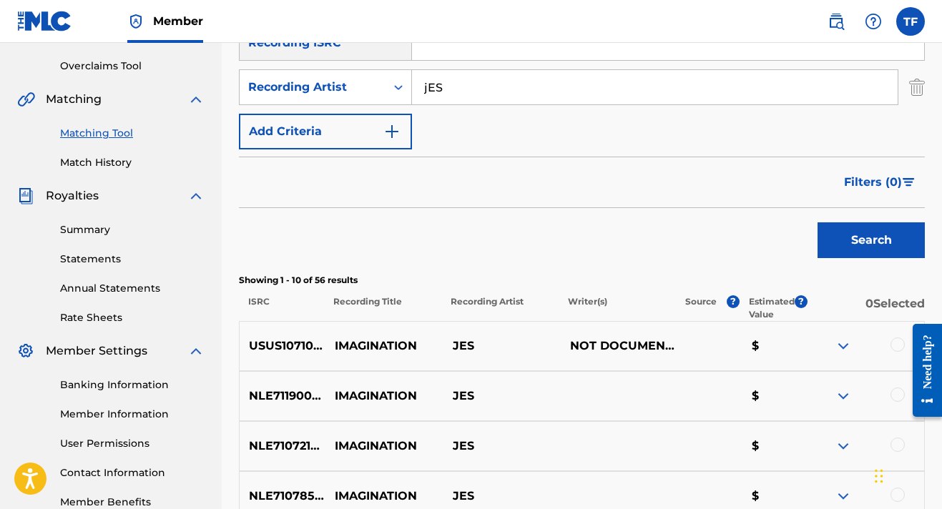
scroll to position [341, 0]
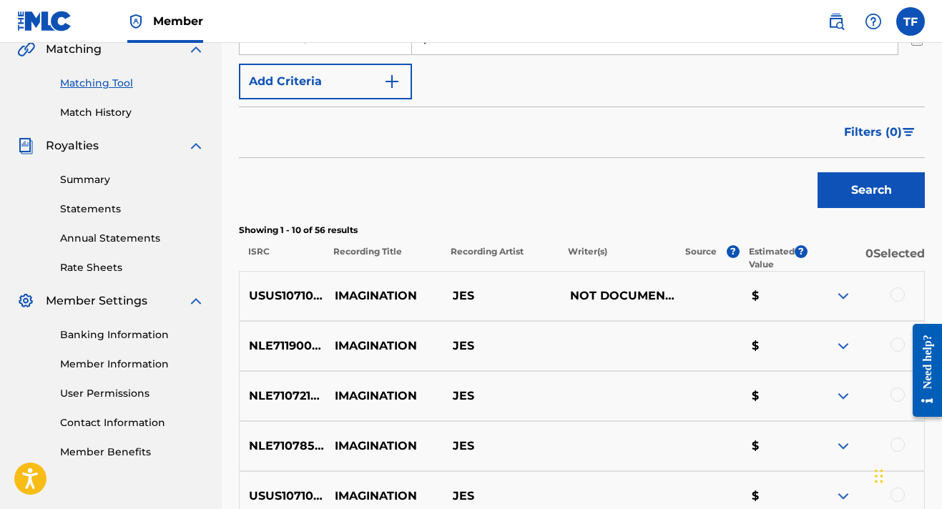
click at [898, 303] on div at bounding box center [865, 295] width 118 height 17
click at [904, 301] on div at bounding box center [865, 295] width 118 height 17
click at [902, 295] on div at bounding box center [897, 294] width 14 height 14
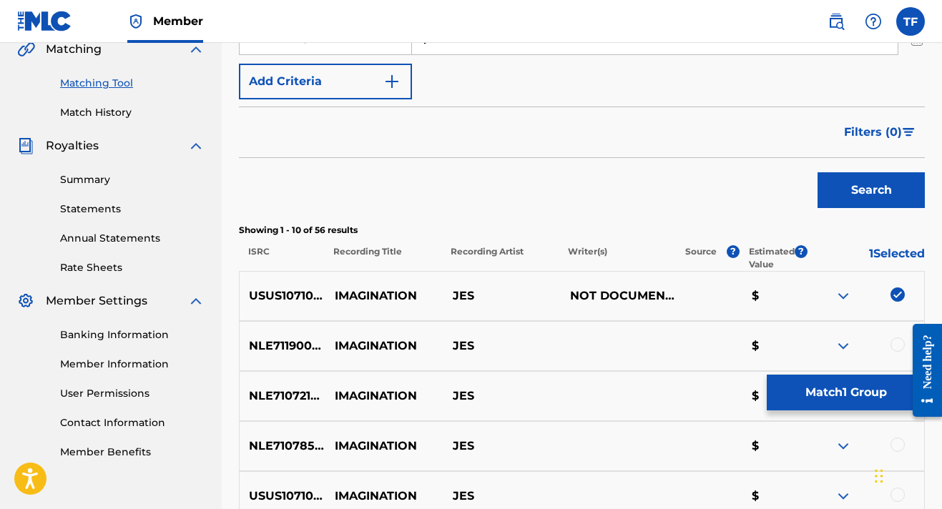
click at [896, 343] on div at bounding box center [897, 344] width 14 height 14
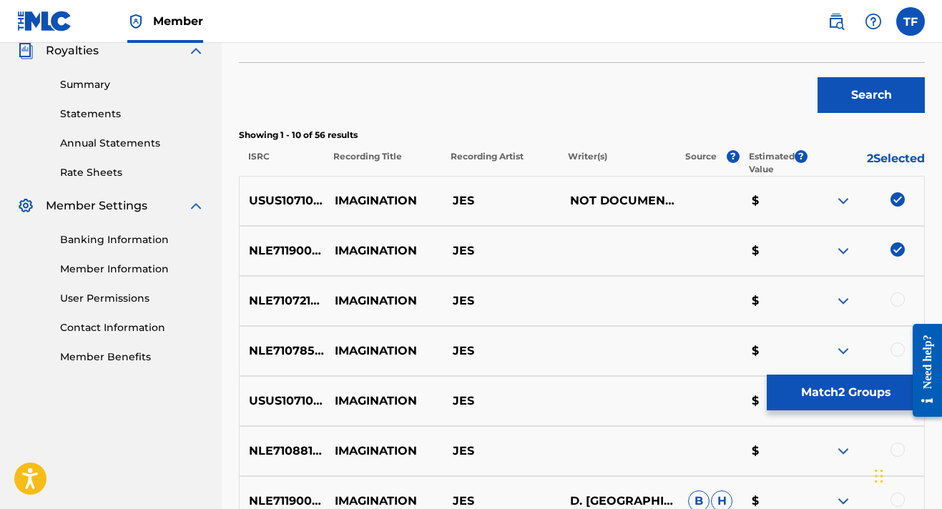
scroll to position [483, 0]
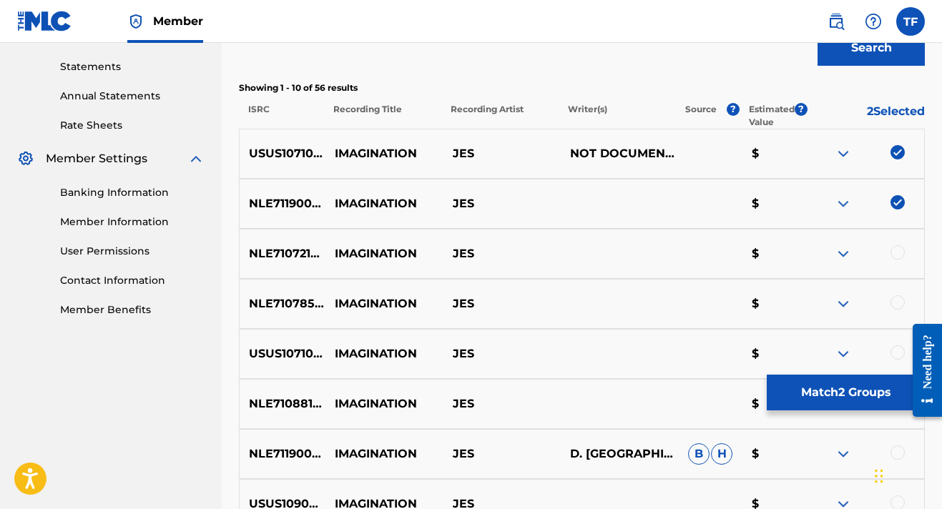
click at [900, 259] on div at bounding box center [897, 252] width 14 height 14
click at [899, 302] on div at bounding box center [897, 302] width 14 height 14
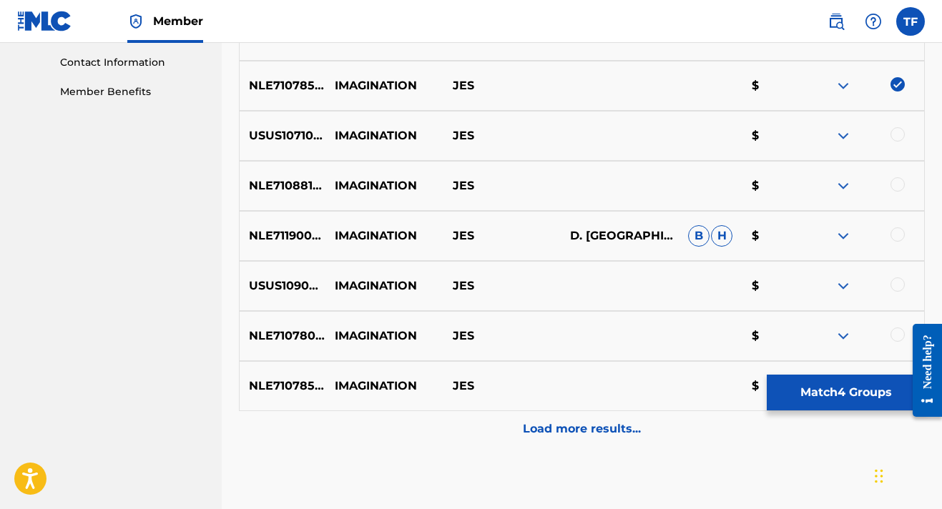
scroll to position [703, 0]
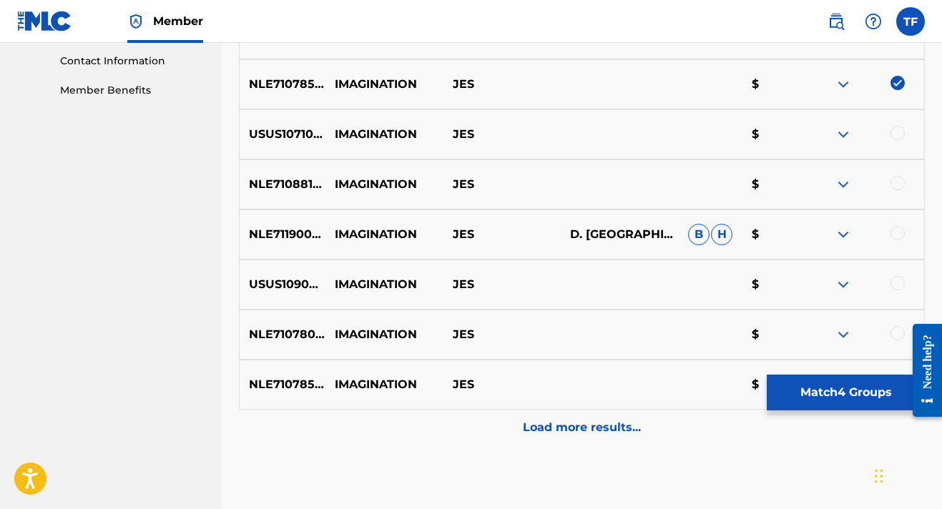
click at [901, 124] on div "USUS10710379 IMAGINATION JES $" at bounding box center [582, 134] width 686 height 50
click at [898, 137] on div at bounding box center [897, 133] width 14 height 14
click at [895, 172] on div "NLE710881126 IMAGINATION JES $" at bounding box center [582, 184] width 686 height 50
click at [896, 193] on div "NLE710881126 IMAGINATION JES $" at bounding box center [582, 184] width 686 height 50
click at [897, 185] on div at bounding box center [897, 183] width 14 height 14
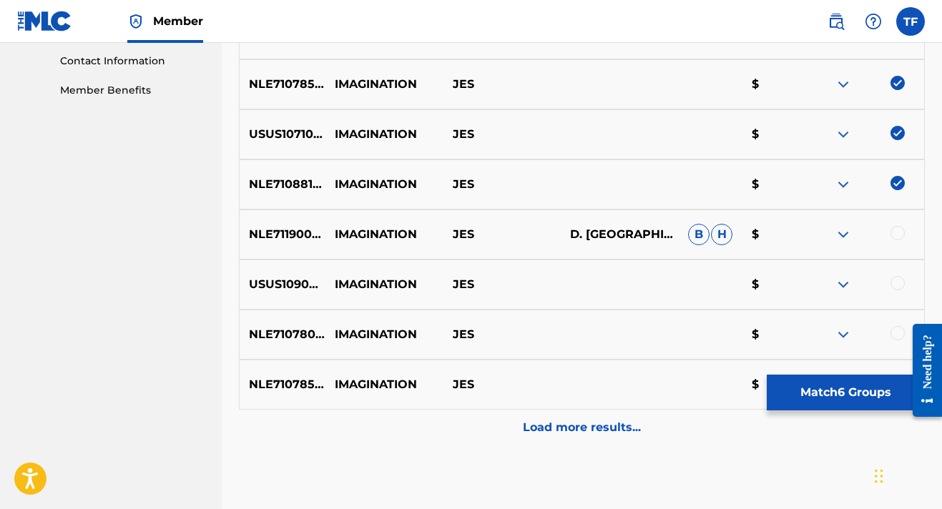
click at [892, 225] on div "NLE711900147 IMAGINATION JES D. [GEOGRAPHIC_DATA][PERSON_NAME] [PERSON_NAME]" at bounding box center [582, 234] width 686 height 50
click at [904, 235] on div at bounding box center [897, 233] width 14 height 14
click at [899, 282] on div at bounding box center [897, 283] width 14 height 14
click at [894, 331] on div at bounding box center [897, 333] width 14 height 14
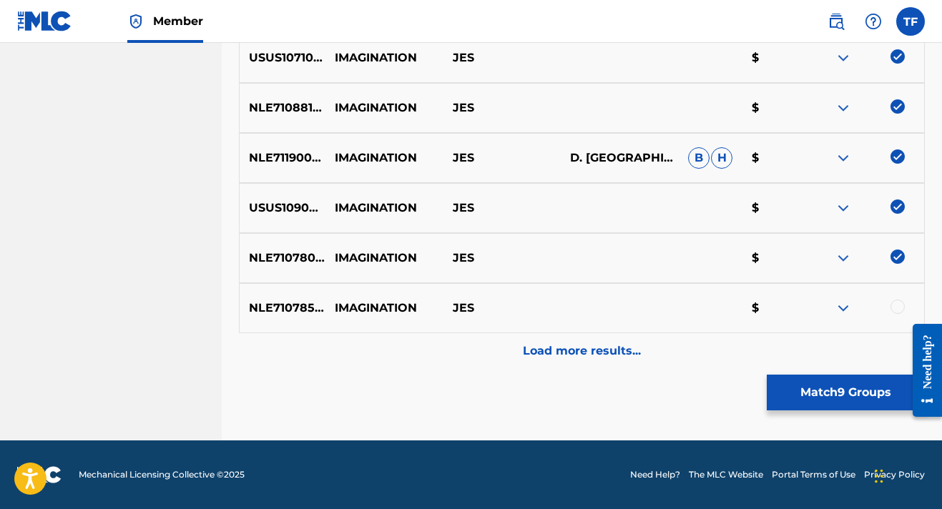
scroll to position [779, 0]
click at [889, 302] on div at bounding box center [865, 308] width 118 height 17
click at [634, 343] on p "Load more results..." at bounding box center [582, 350] width 118 height 17
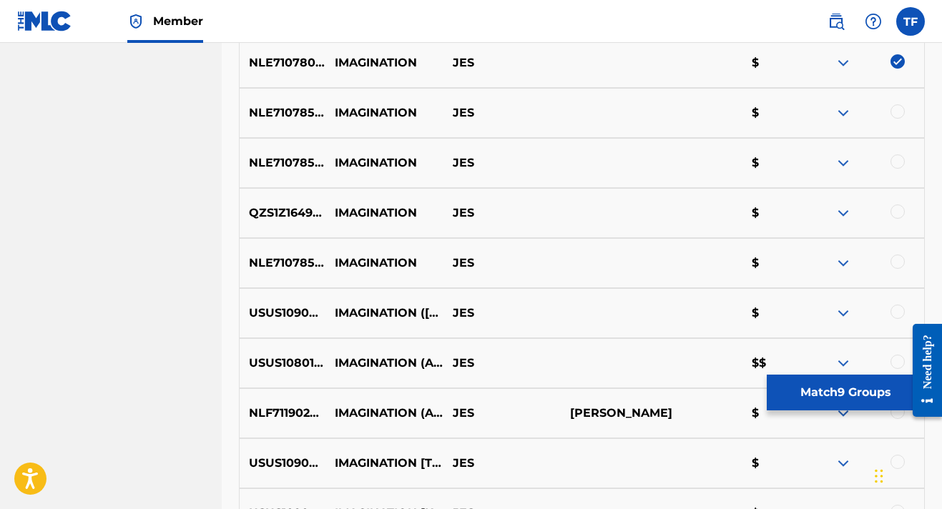
scroll to position [988, 0]
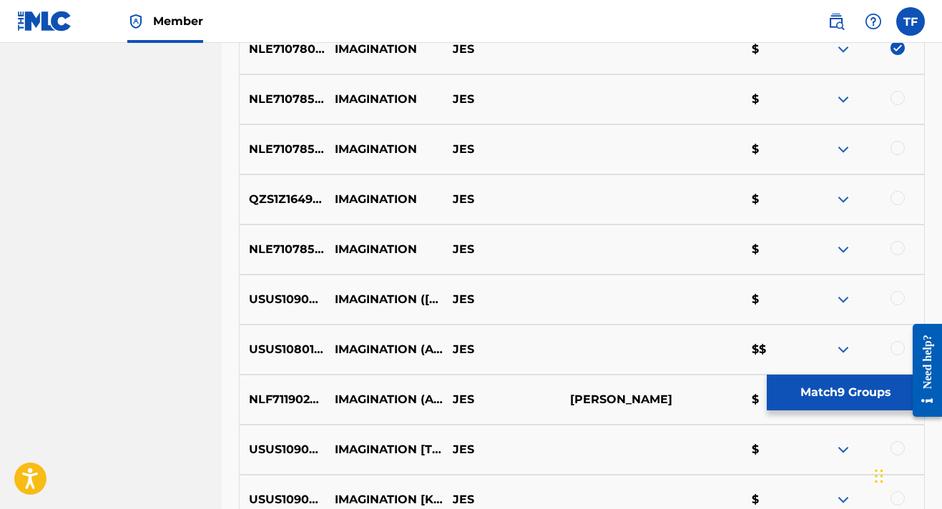
click at [900, 89] on div "NLE710785705 IMAGINATION JES $" at bounding box center [582, 99] width 686 height 50
click at [895, 98] on div at bounding box center [897, 98] width 14 height 14
click at [895, 154] on div at bounding box center [897, 148] width 14 height 14
click at [902, 199] on div at bounding box center [897, 198] width 14 height 14
click at [897, 243] on div at bounding box center [897, 248] width 14 height 14
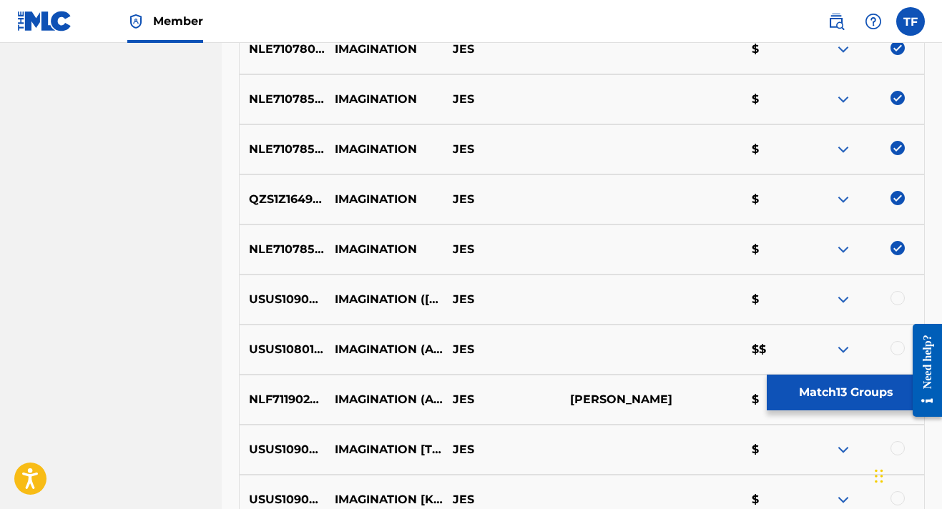
click at [895, 302] on div at bounding box center [897, 298] width 14 height 14
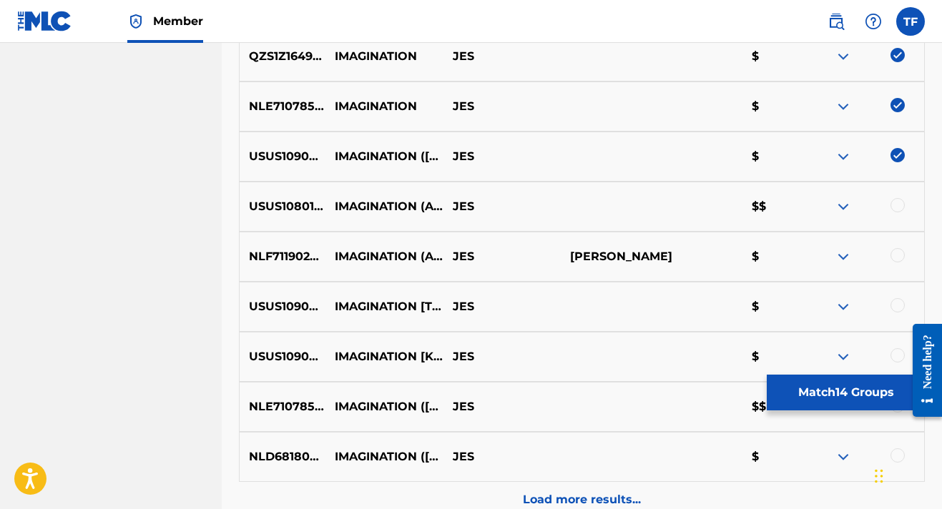
scroll to position [1202, 0]
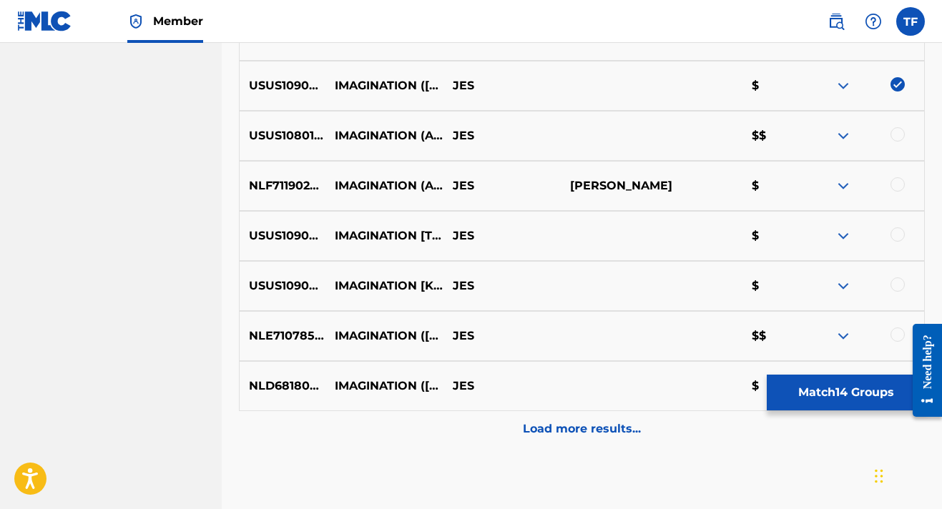
click at [904, 132] on div at bounding box center [897, 134] width 14 height 14
click at [897, 180] on div at bounding box center [897, 184] width 14 height 14
click at [897, 235] on div at bounding box center [897, 234] width 14 height 14
click at [894, 281] on div at bounding box center [897, 284] width 14 height 14
click at [889, 332] on div at bounding box center [865, 335] width 118 height 17
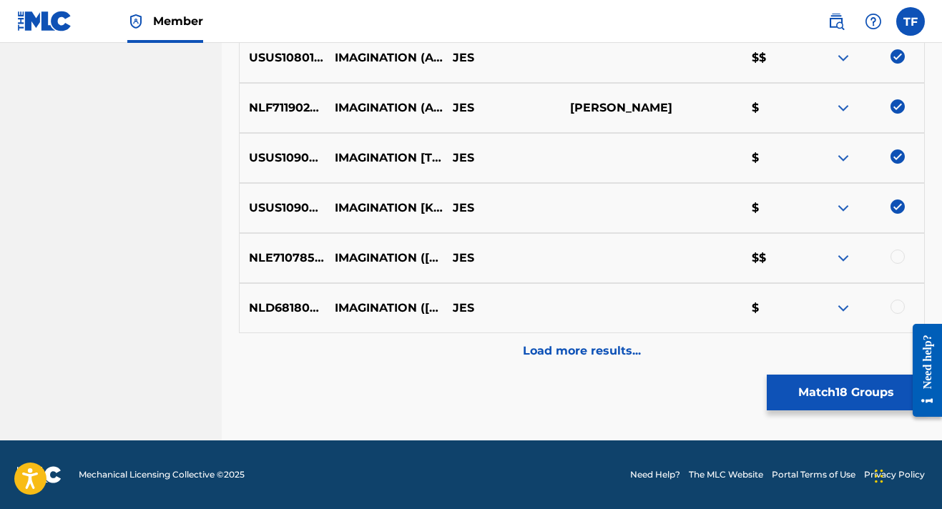
scroll to position [1280, 0]
click at [892, 258] on div at bounding box center [897, 257] width 14 height 14
click at [890, 314] on div at bounding box center [865, 308] width 118 height 17
click at [897, 302] on div at bounding box center [897, 307] width 14 height 14
click at [646, 332] on div "NLD681803001 IMAGINATION ([PERSON_NAME] REMIX) JES $" at bounding box center [582, 308] width 686 height 50
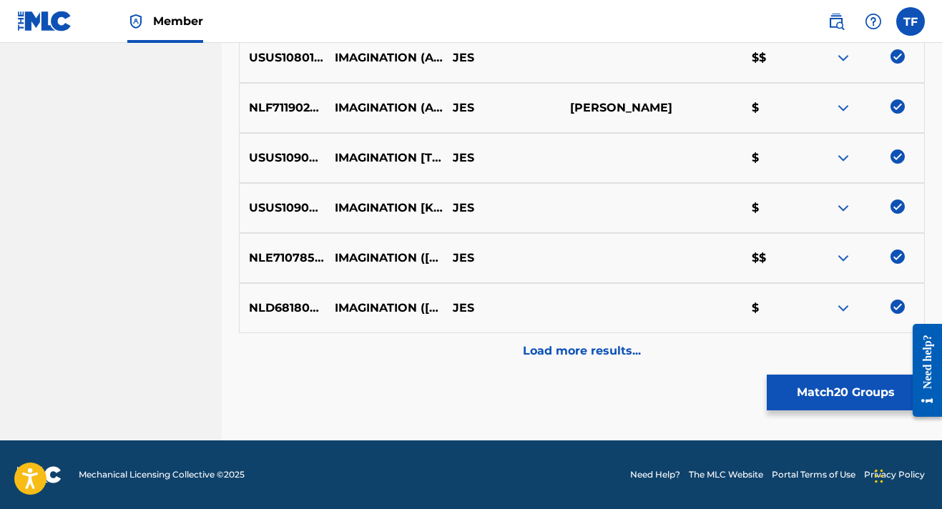
click at [623, 347] on p "Load more results..." at bounding box center [582, 350] width 118 height 17
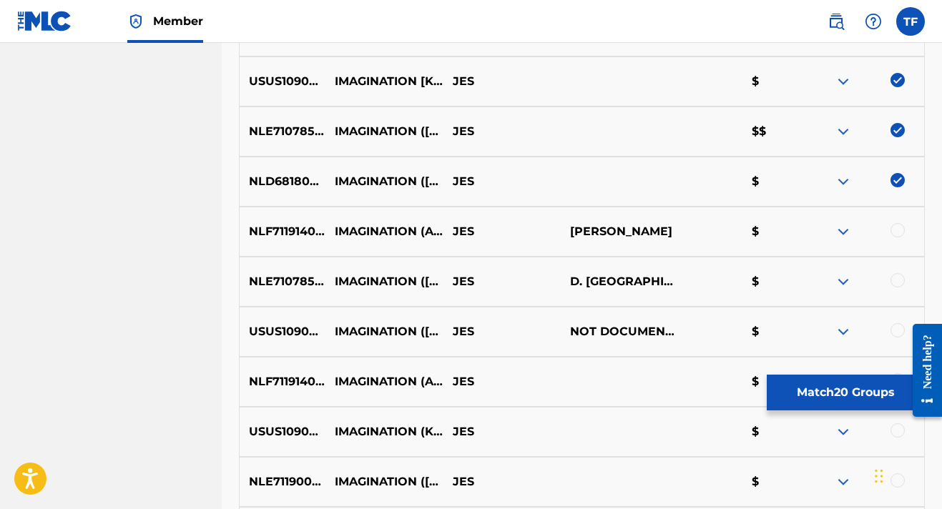
scroll to position [1401, 0]
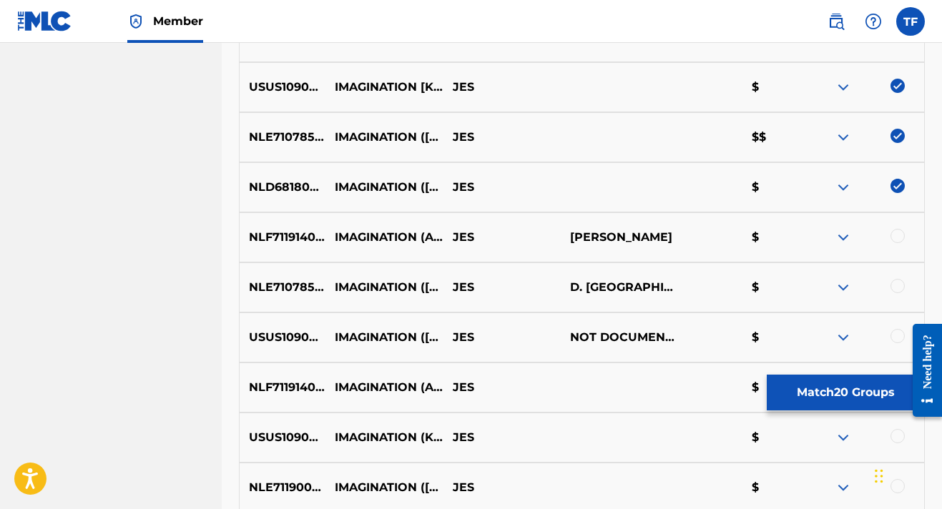
click at [895, 233] on div at bounding box center [897, 236] width 14 height 14
click at [895, 272] on div "NLE710785702 IMAGINATION ([PERSON_NAME] REMIX) JES D. [PERSON_NAME], [PERSON_NA…" at bounding box center [582, 287] width 686 height 50
click at [896, 286] on div at bounding box center [897, 286] width 14 height 14
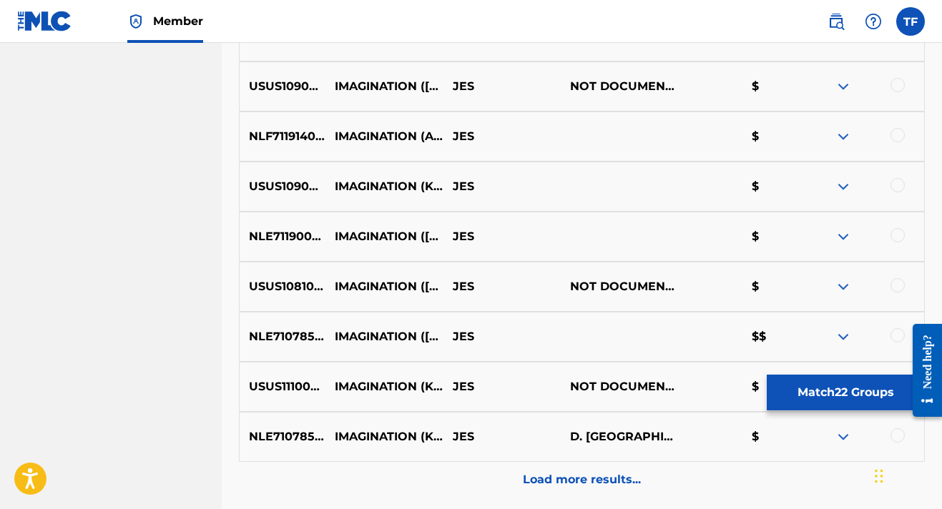
scroll to position [1644, 0]
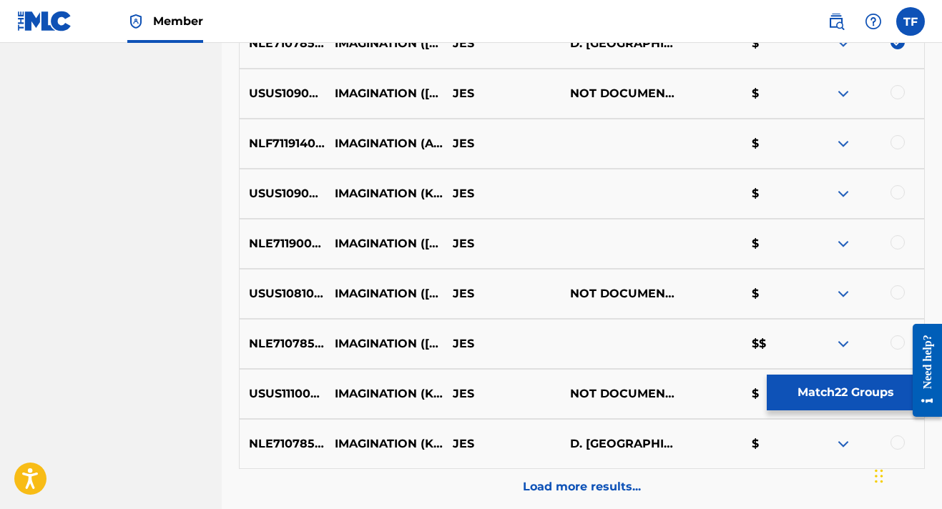
click at [905, 90] on div at bounding box center [865, 93] width 118 height 17
click at [904, 97] on div at bounding box center [865, 93] width 118 height 17
click at [902, 92] on div at bounding box center [897, 92] width 14 height 14
click at [901, 122] on div "NLF711914059 IMAGINATION (ASOT 945) JES $" at bounding box center [582, 144] width 686 height 50
click at [900, 139] on div at bounding box center [897, 142] width 14 height 14
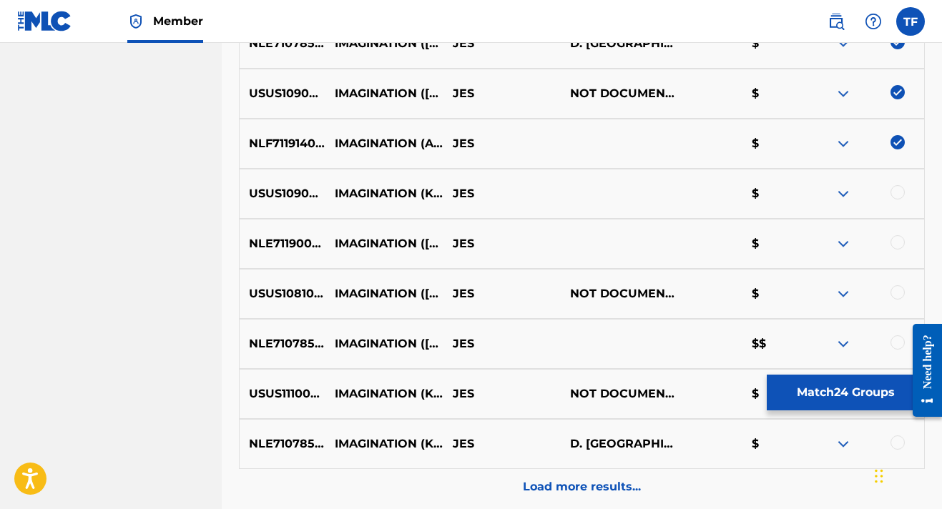
click at [897, 195] on div at bounding box center [897, 192] width 14 height 14
click at [898, 237] on div at bounding box center [897, 242] width 14 height 14
click at [898, 285] on div "USUS10810024 IMAGINATION ([PERSON_NAME] REMIX) JES NOT DOCUMENTED $" at bounding box center [582, 294] width 686 height 50
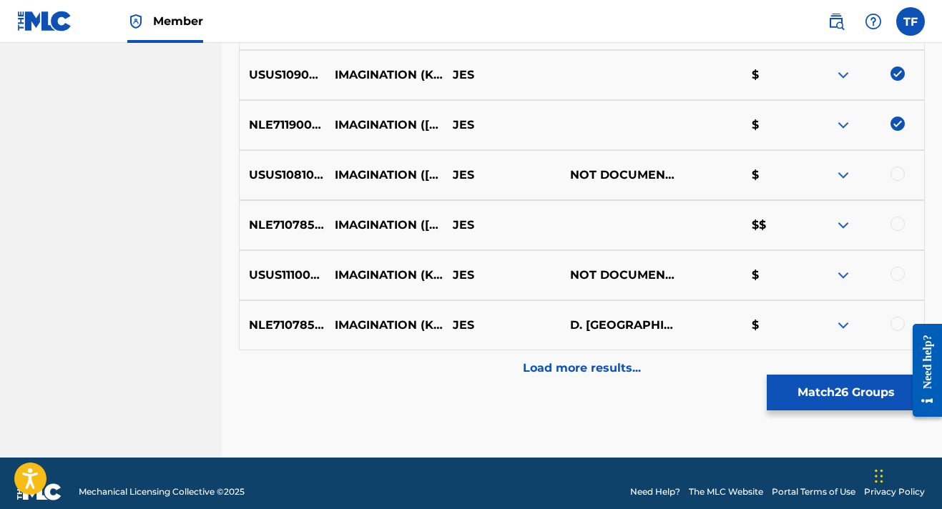
scroll to position [1765, 0]
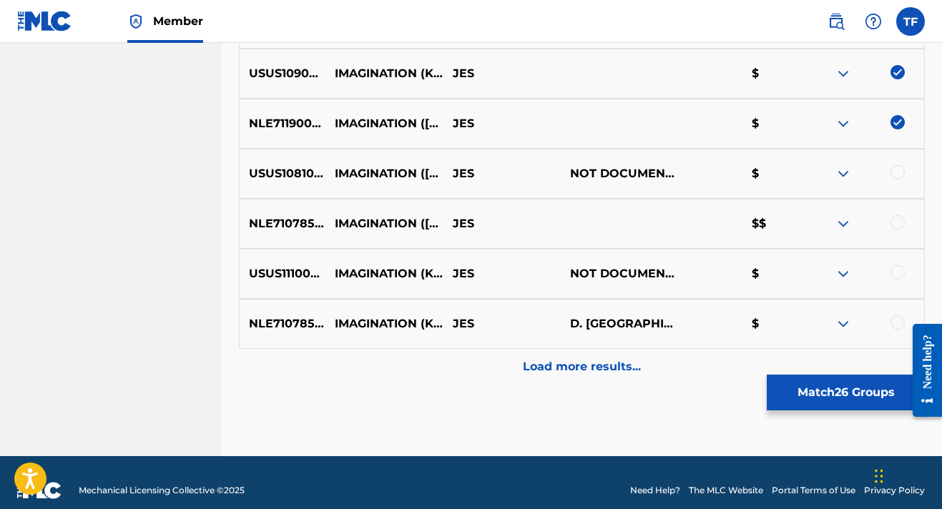
click at [898, 169] on div at bounding box center [897, 172] width 14 height 14
click at [898, 230] on div at bounding box center [865, 223] width 118 height 17
click at [899, 216] on div at bounding box center [897, 222] width 14 height 14
click at [898, 266] on div at bounding box center [897, 272] width 14 height 14
click at [898, 312] on div "NLE710785703 IMAGINATION (KASKADE RADIO EDIT) JES D. [GEOGRAPHIC_DATA][PERSON_N…" at bounding box center [582, 324] width 686 height 50
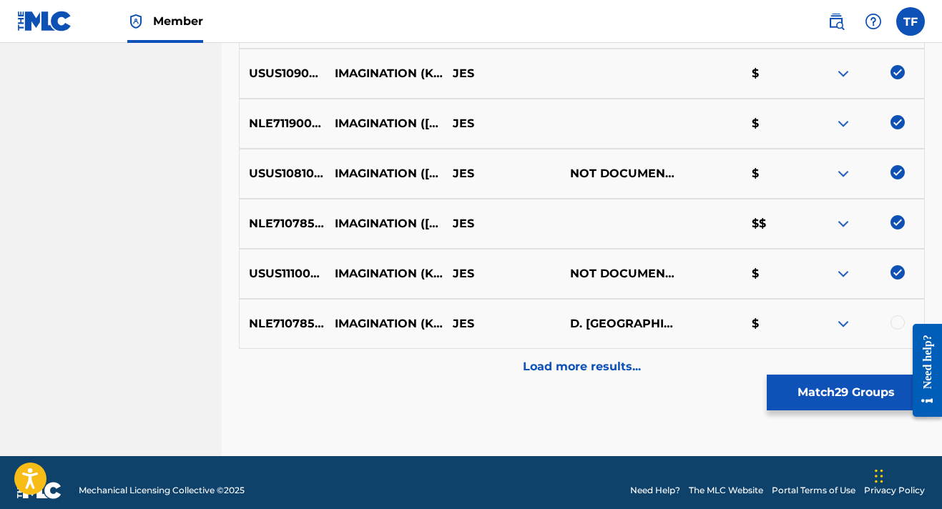
click at [897, 320] on div at bounding box center [897, 322] width 14 height 14
click at [872, 382] on button "Match 30 Groups" at bounding box center [845, 393] width 158 height 36
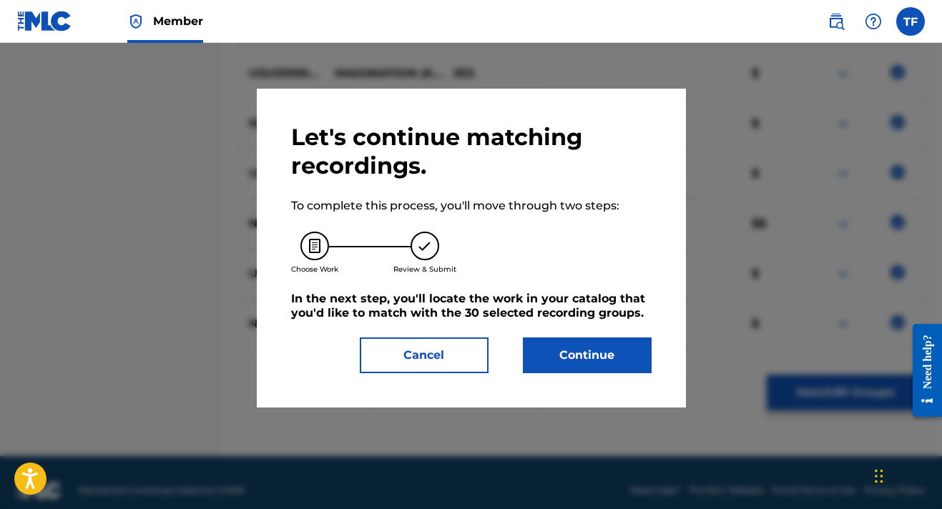
click at [722, 251] on div at bounding box center [471, 297] width 942 height 509
click at [396, 357] on button "Cancel" at bounding box center [424, 355] width 129 height 36
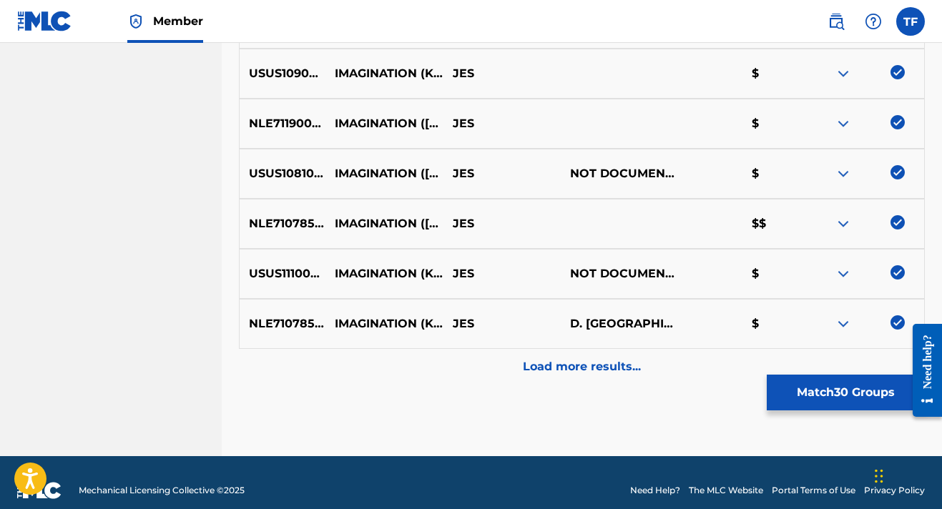
click at [548, 370] on p "Load more results..." at bounding box center [582, 366] width 118 height 17
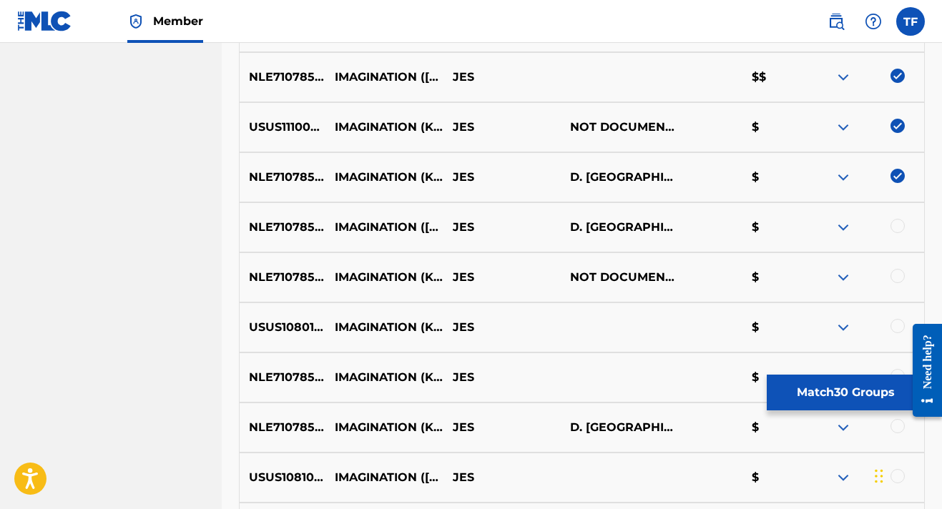
scroll to position [1930, 0]
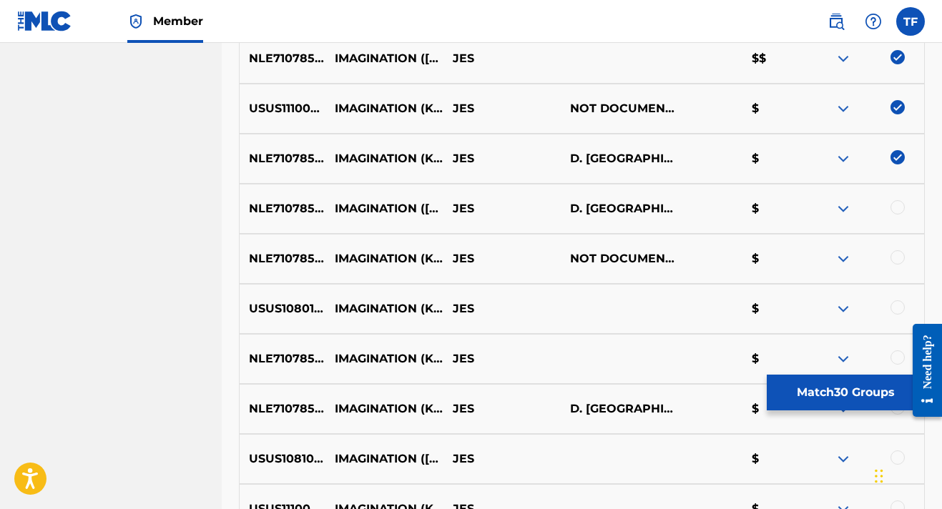
click at [895, 194] on div "NLE710785701 IMAGINATION ([PERSON_NAME] RADIO EDIT) JES D. [GEOGRAPHIC_DATA][PE…" at bounding box center [582, 209] width 686 height 50
click at [897, 203] on div at bounding box center [897, 207] width 14 height 14
click at [894, 255] on div at bounding box center [897, 257] width 14 height 14
click at [890, 311] on div at bounding box center [865, 308] width 118 height 17
click at [892, 308] on div at bounding box center [897, 307] width 14 height 14
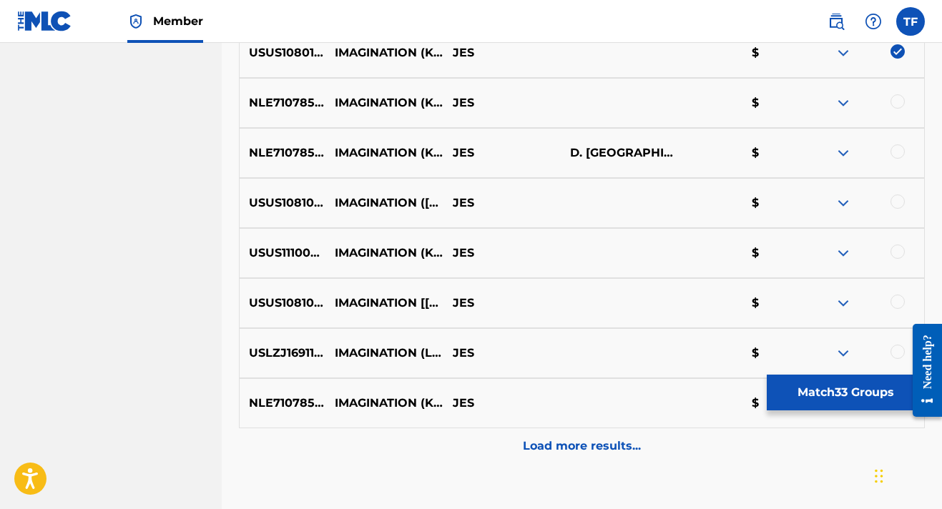
scroll to position [2197, 0]
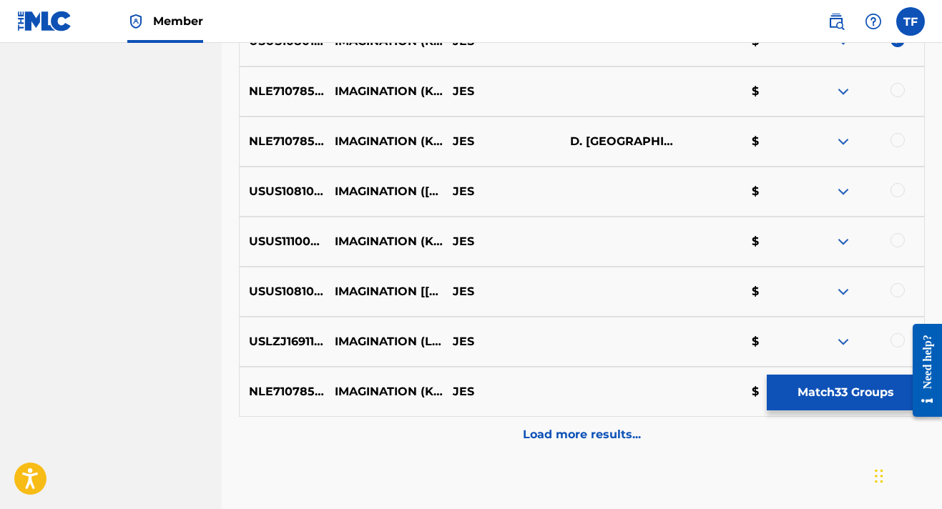
click at [894, 97] on div at bounding box center [865, 91] width 118 height 17
click at [897, 82] on div "NLE710785703 IMAGINATION (KASKADE RADIO EDIT) JES $" at bounding box center [582, 91] width 686 height 50
click at [898, 92] on div at bounding box center [897, 90] width 14 height 14
click at [899, 141] on div at bounding box center [897, 140] width 14 height 14
click at [897, 192] on div at bounding box center [897, 190] width 14 height 14
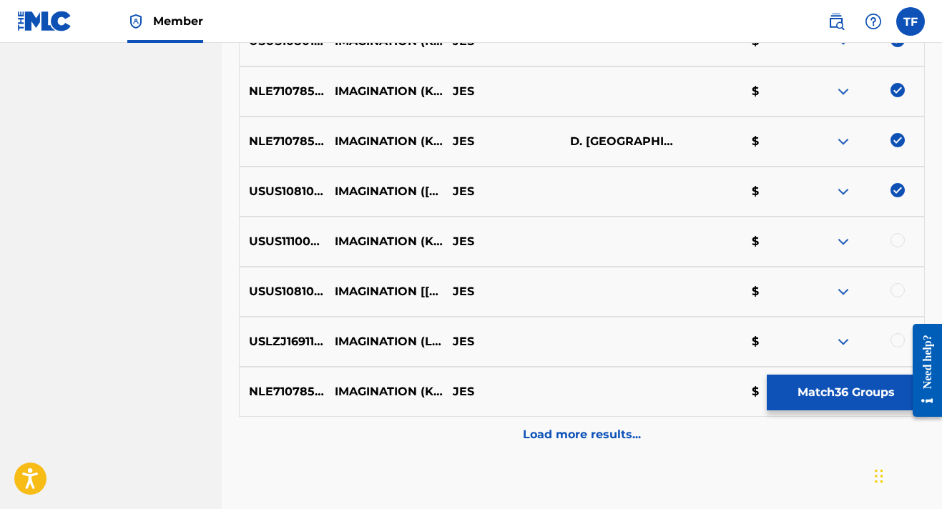
click at [894, 232] on div "USUS11100251 IMAGINATION (KASKADE CLUB REMIX) JES $" at bounding box center [582, 242] width 686 height 50
click at [901, 287] on div at bounding box center [897, 290] width 14 height 14
click at [899, 244] on div at bounding box center [897, 240] width 14 height 14
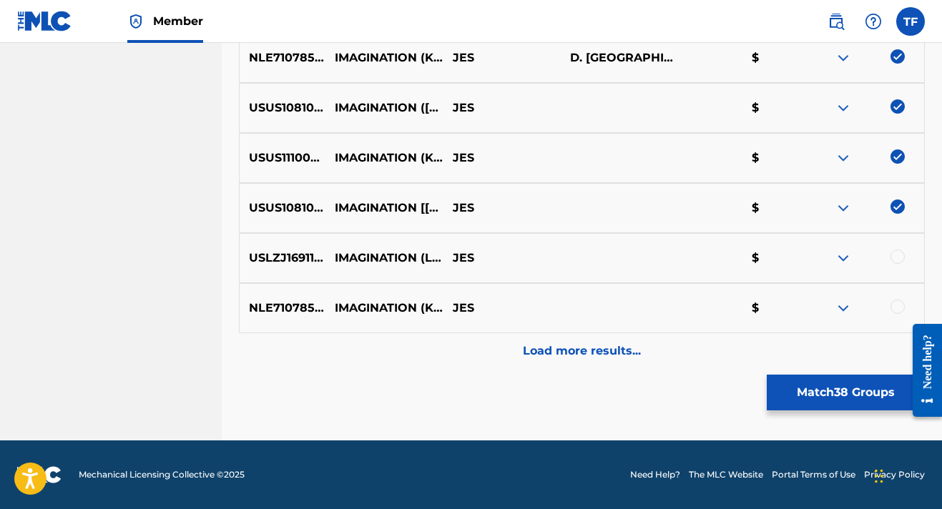
scroll to position [2281, 0]
click at [902, 258] on div at bounding box center [897, 257] width 14 height 14
click at [618, 345] on p "Load more results..." at bounding box center [582, 350] width 118 height 17
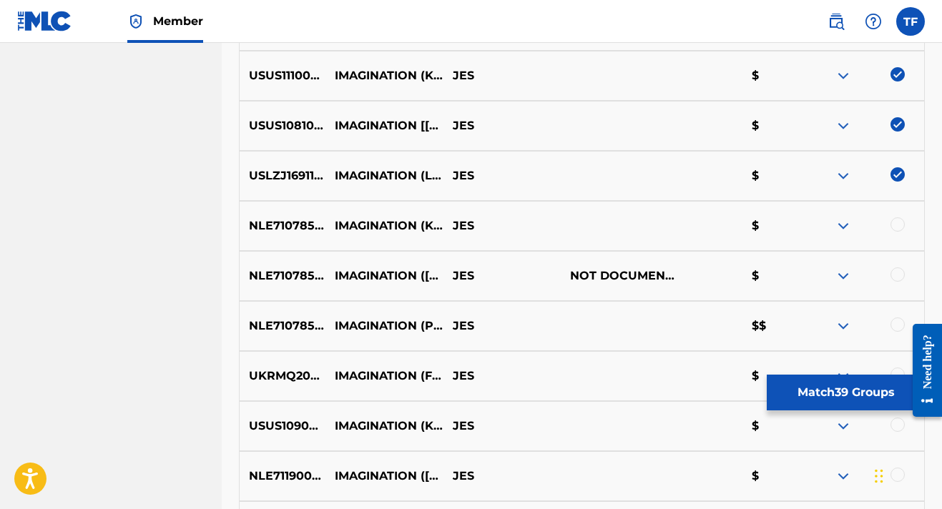
scroll to position [2438, 0]
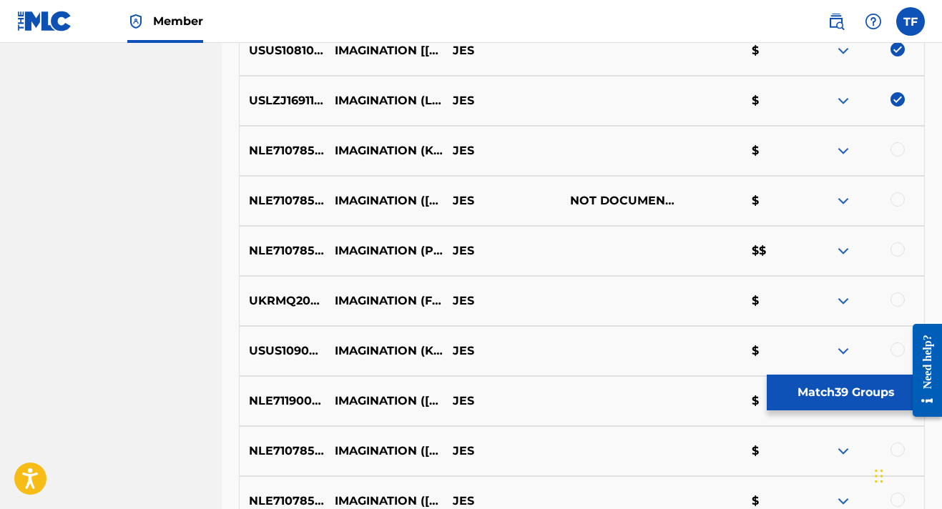
click at [897, 144] on div at bounding box center [897, 149] width 14 height 14
click at [894, 194] on div at bounding box center [897, 199] width 14 height 14
click at [893, 255] on div at bounding box center [897, 249] width 14 height 14
click at [894, 302] on div at bounding box center [897, 299] width 14 height 14
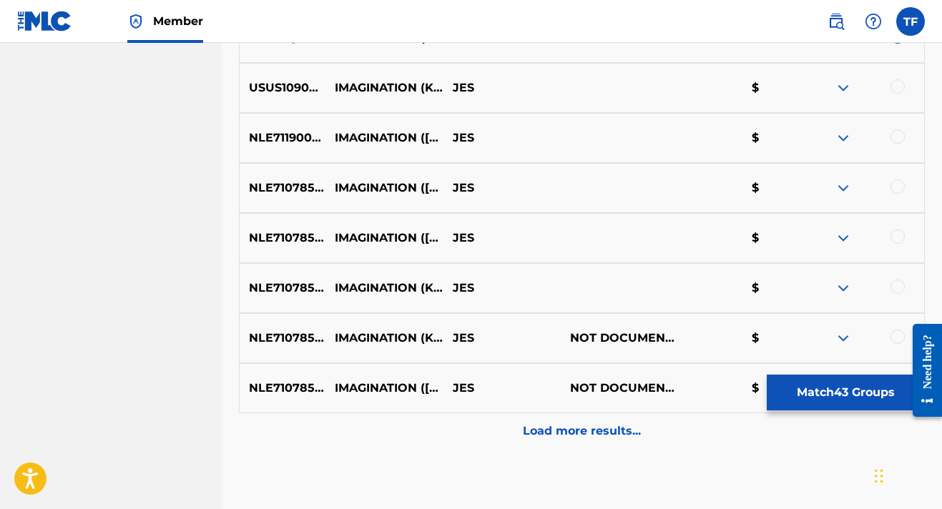
scroll to position [2680, 0]
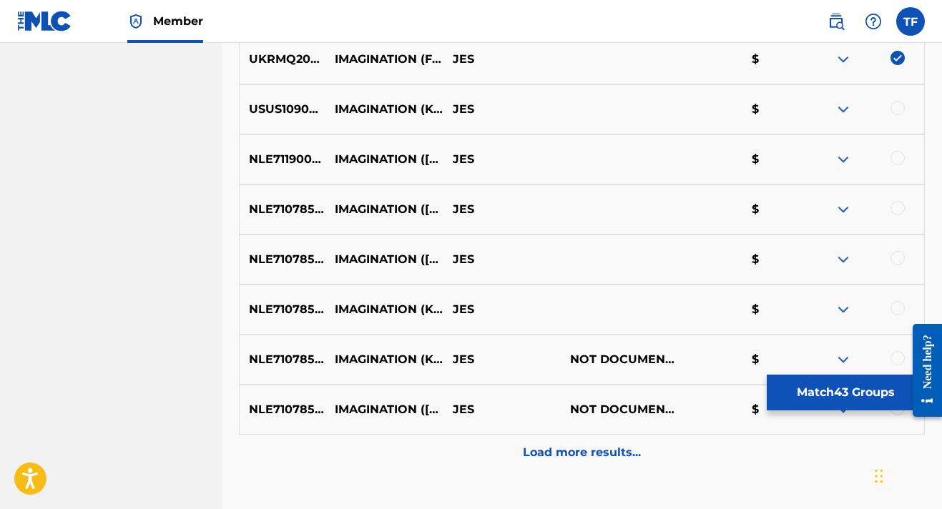
click at [905, 108] on div at bounding box center [865, 109] width 118 height 17
click at [899, 107] on div at bounding box center [897, 108] width 14 height 14
click at [894, 158] on div at bounding box center [897, 158] width 14 height 14
click at [894, 202] on div at bounding box center [897, 208] width 14 height 14
click at [894, 252] on div at bounding box center [897, 258] width 14 height 14
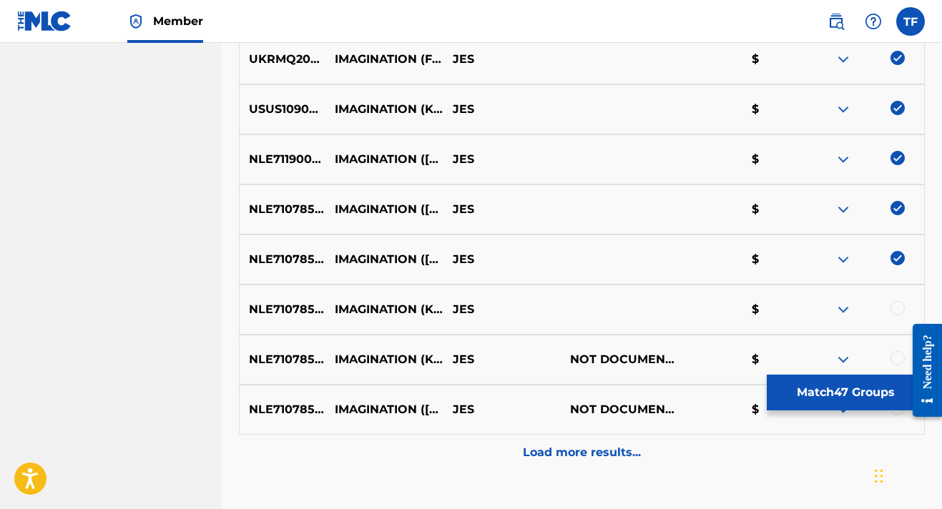
click at [893, 302] on div at bounding box center [897, 308] width 14 height 14
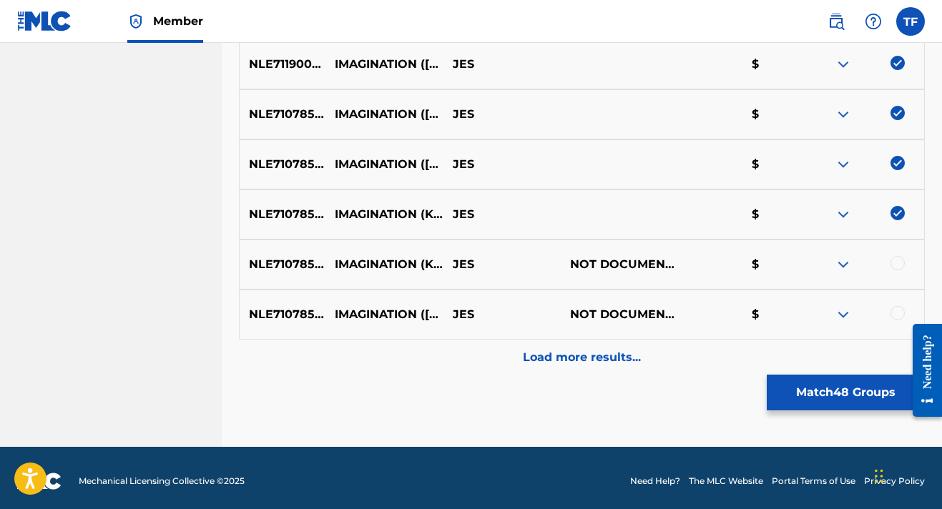
scroll to position [2781, 0]
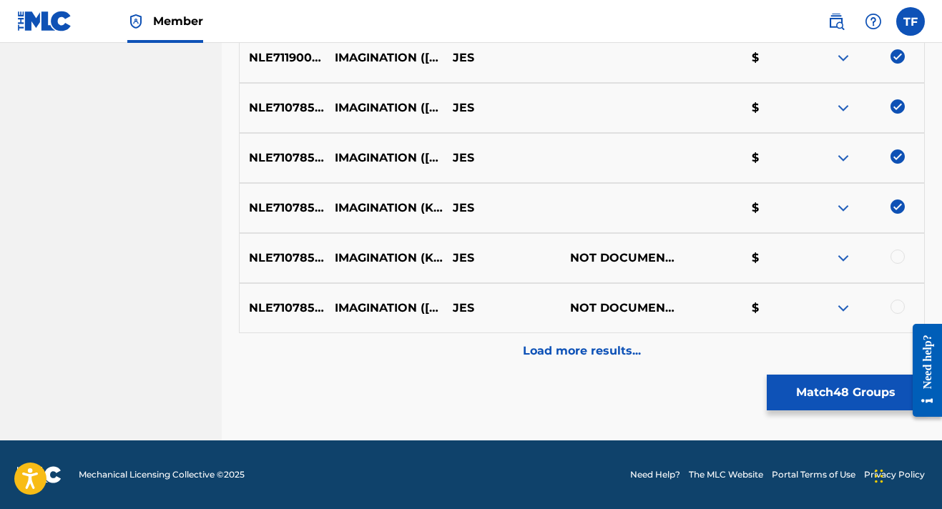
click at [899, 259] on div at bounding box center [897, 257] width 14 height 14
click at [654, 340] on div "Load more results..." at bounding box center [582, 351] width 686 height 36
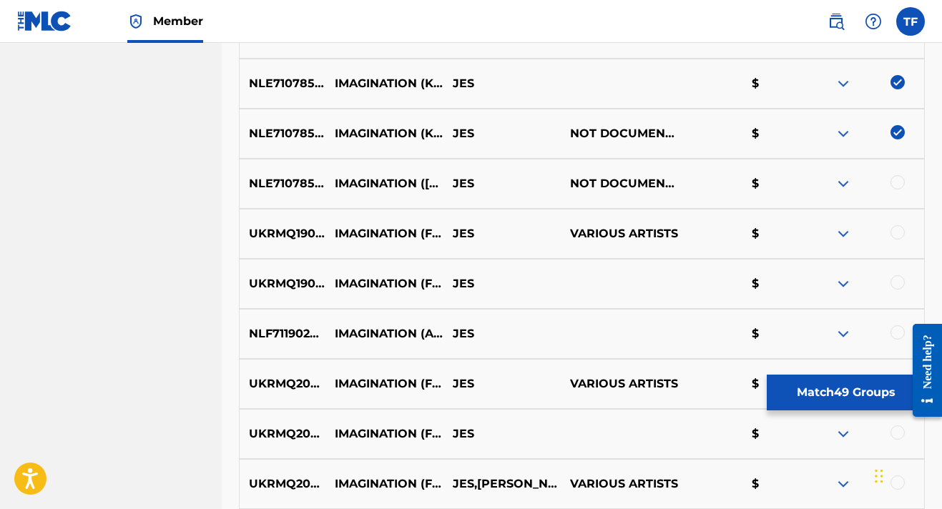
scroll to position [2916, 0]
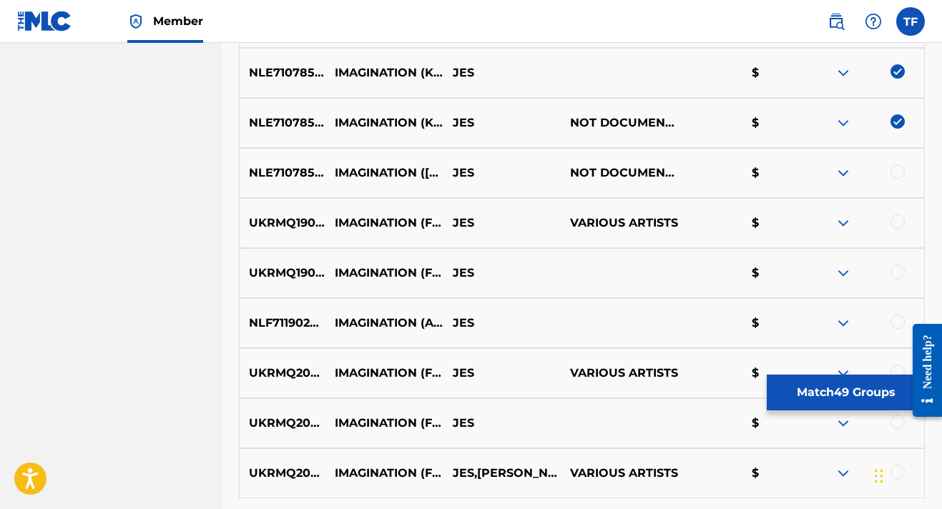
click at [902, 166] on div at bounding box center [897, 171] width 14 height 14
click at [900, 217] on div at bounding box center [897, 221] width 14 height 14
click at [902, 272] on div at bounding box center [897, 272] width 14 height 14
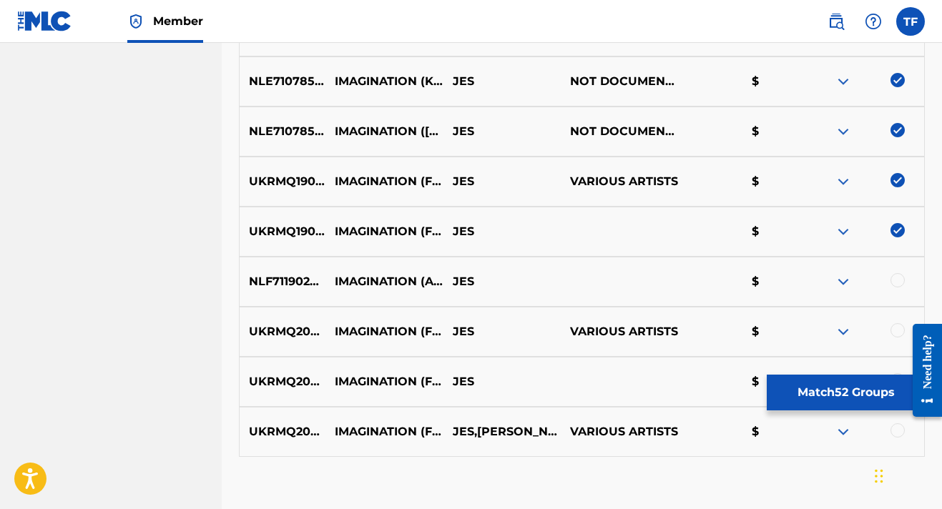
click at [897, 280] on div at bounding box center [897, 280] width 14 height 14
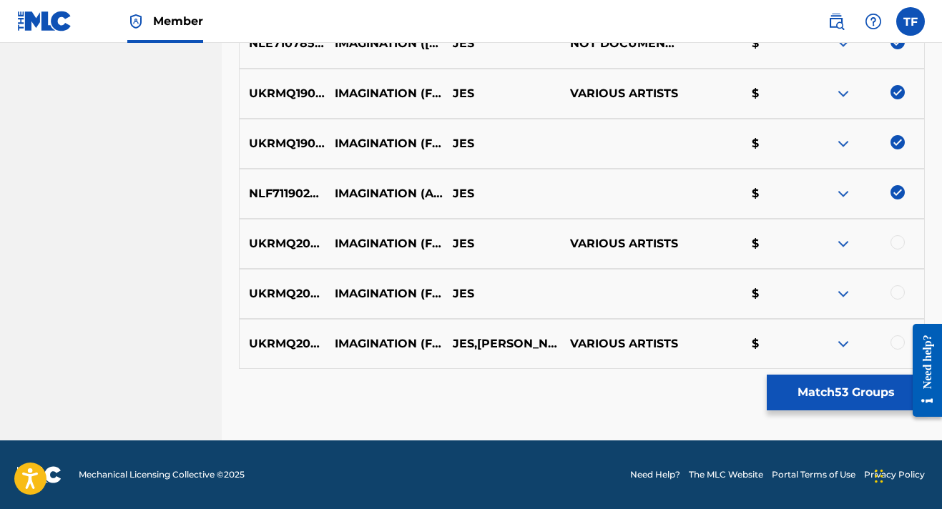
scroll to position [3046, 0]
click at [902, 238] on div at bounding box center [897, 242] width 14 height 14
click at [899, 290] on div at bounding box center [897, 292] width 14 height 14
click at [893, 342] on div at bounding box center [897, 342] width 14 height 14
click at [862, 389] on button "Match 56 Groups" at bounding box center [845, 393] width 158 height 36
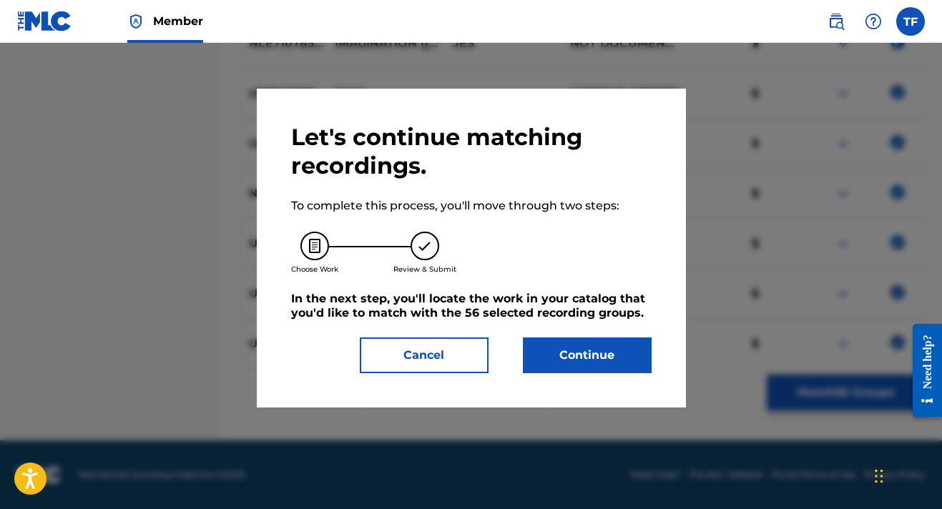
click at [453, 357] on button "Cancel" at bounding box center [424, 355] width 129 height 36
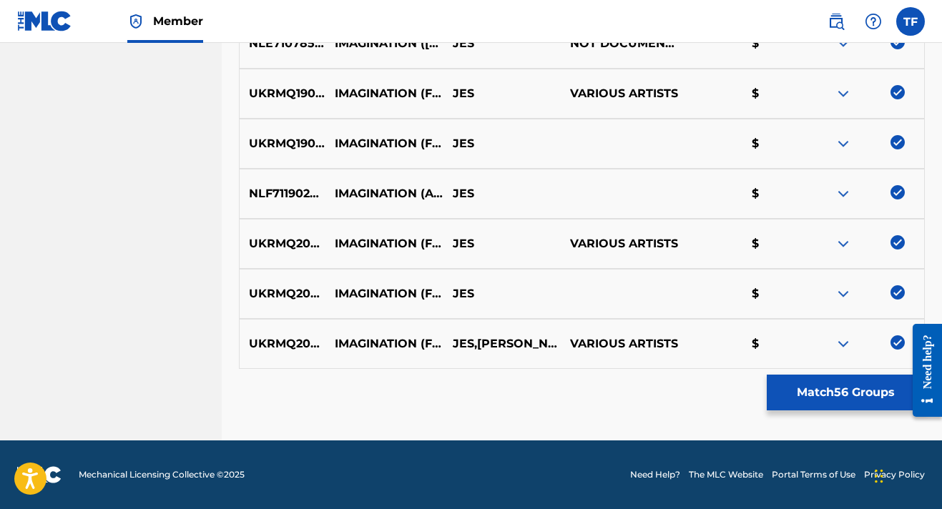
click at [819, 384] on button "Match 56 Groups" at bounding box center [845, 393] width 158 height 36
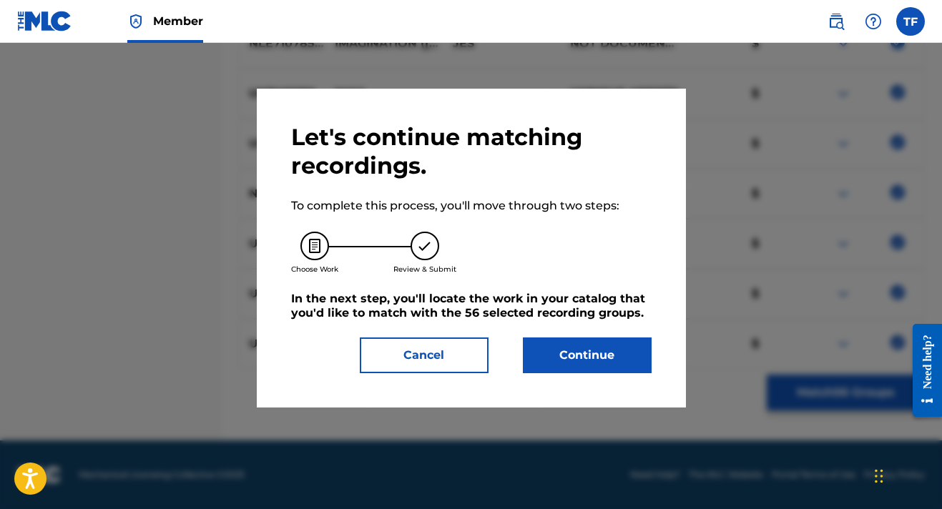
click at [604, 359] on button "Continue" at bounding box center [587, 355] width 129 height 36
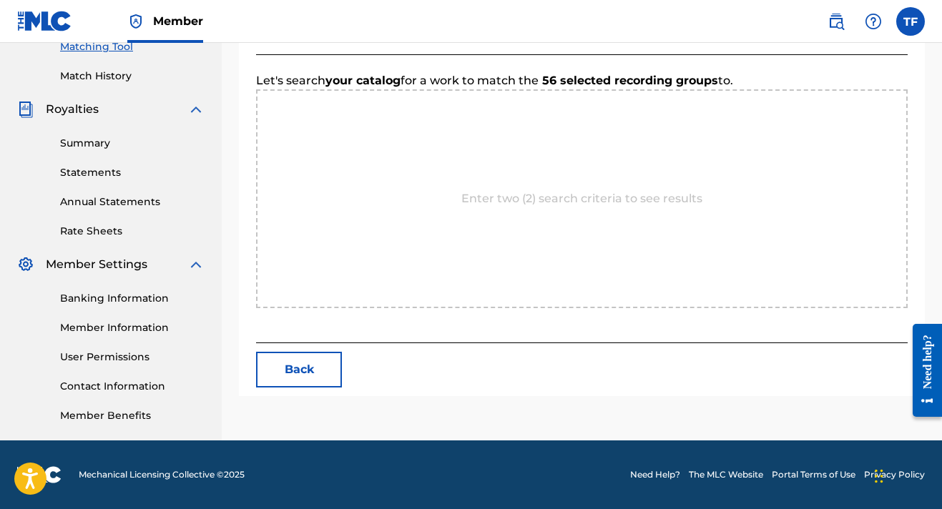
scroll to position [378, 0]
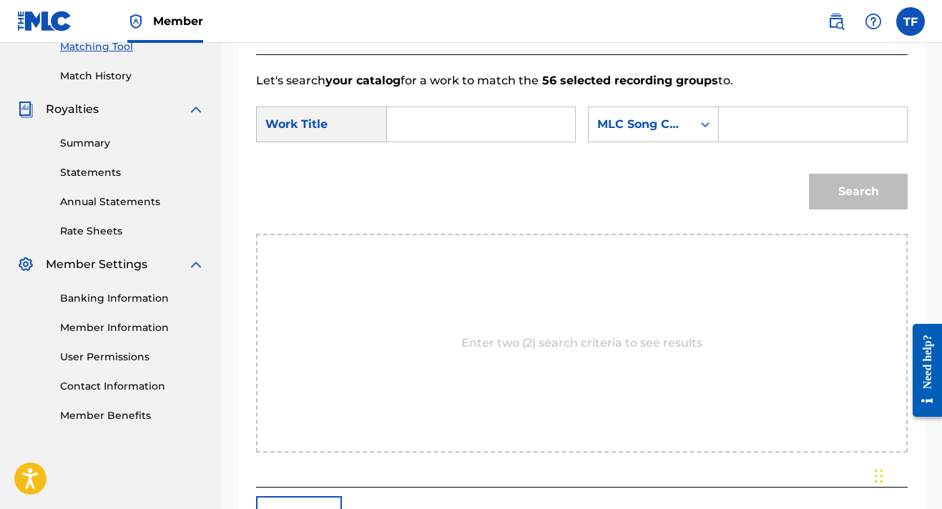
click at [466, 109] on input "Search Form" at bounding box center [481, 124] width 164 height 34
type input "Imagination"
click at [480, 234] on div "Search" at bounding box center [581, 196] width 651 height 74
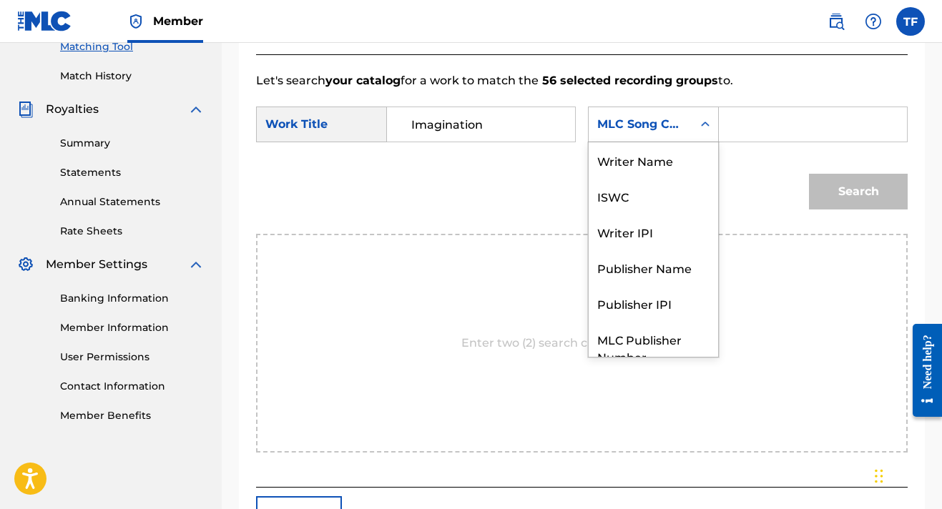
click at [698, 132] on icon "Search Form" at bounding box center [705, 124] width 14 height 14
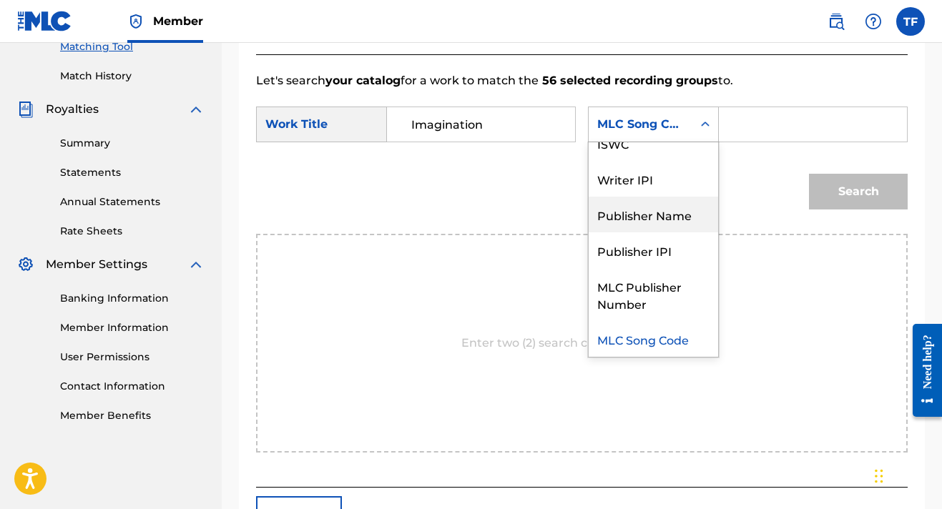
click at [588, 232] on div "Publisher Name" at bounding box center [652, 215] width 129 height 36
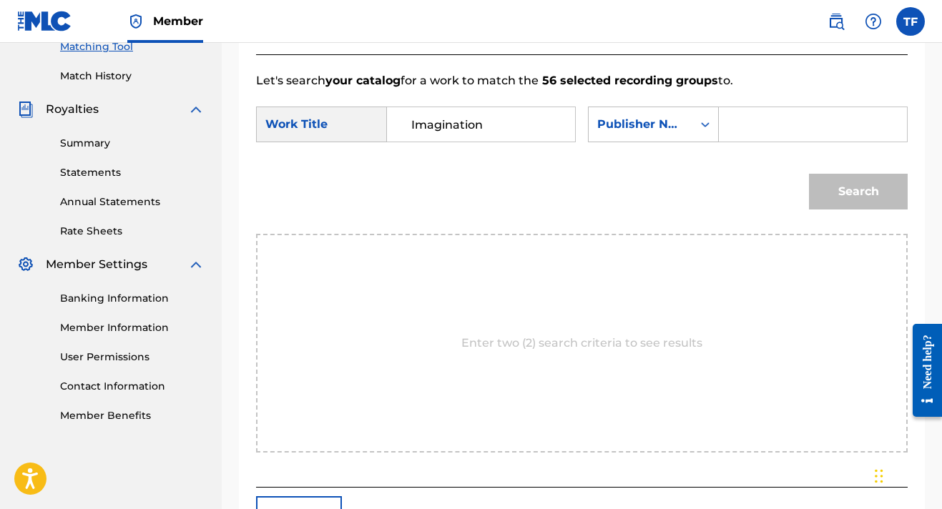
click at [731, 142] on input "Search Form" at bounding box center [813, 124] width 164 height 34
type input "y"
click at [909, 255] on div "Match Usage - Select Work In this step, you will locate the work you'd like to …" at bounding box center [582, 139] width 686 height 804
click at [874, 209] on button "Search" at bounding box center [858, 192] width 99 height 36
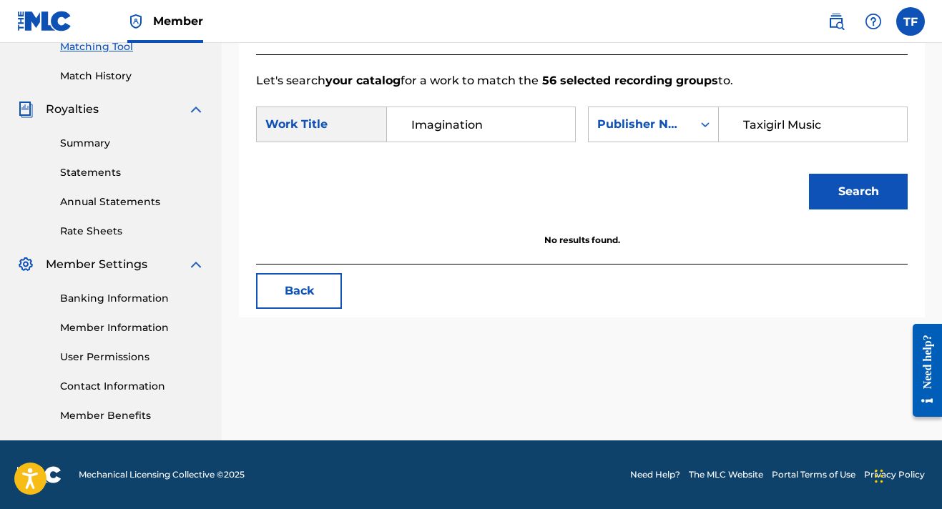
click at [863, 209] on button "Search" at bounding box center [858, 192] width 99 height 36
click at [731, 142] on input "Taxigirl Music" at bounding box center [813, 124] width 164 height 34
type input "Taxi Girl Music"
click at [877, 209] on button "Search" at bounding box center [858, 192] width 99 height 36
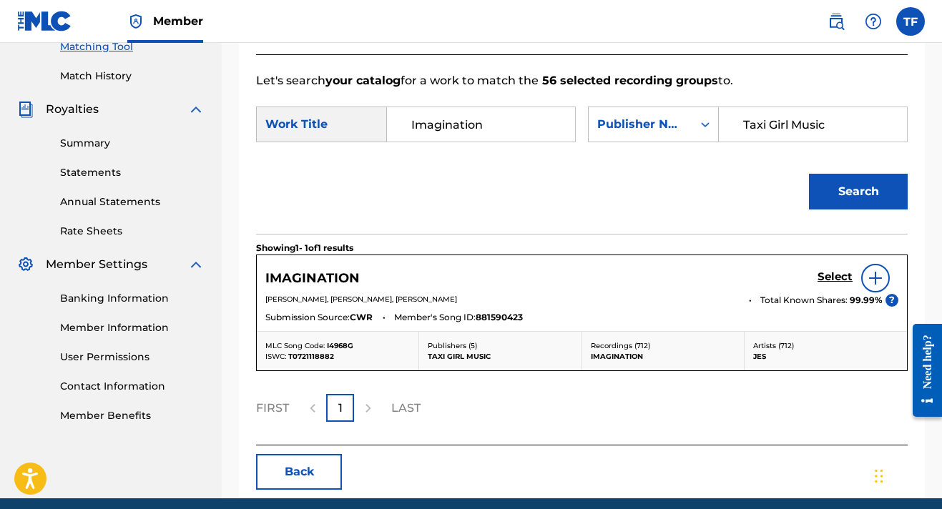
scroll to position [470, 0]
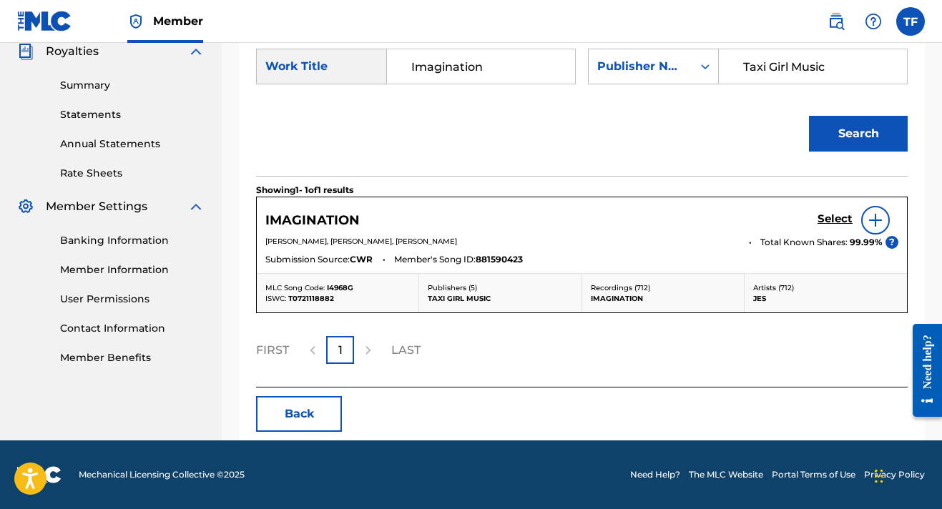
click at [835, 223] on h5 "Select" at bounding box center [834, 219] width 35 height 14
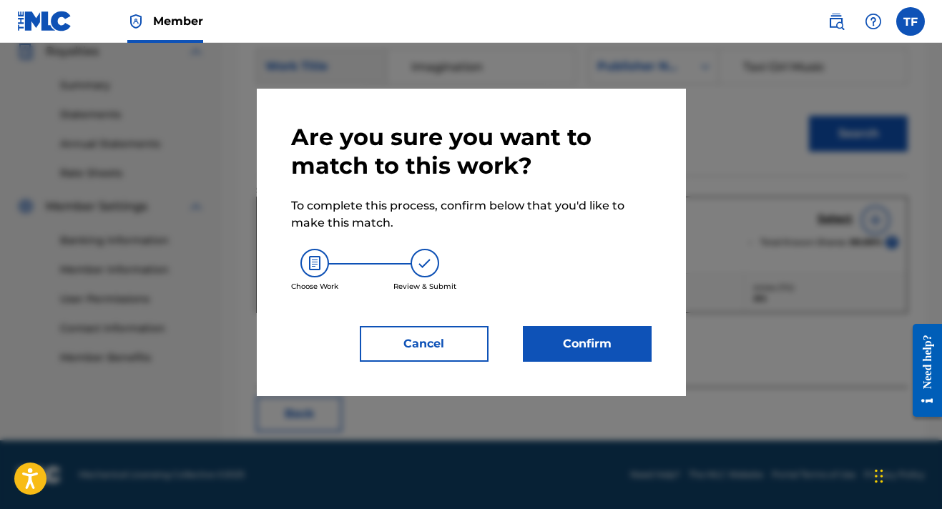
click at [551, 348] on button "Confirm" at bounding box center [587, 344] width 129 height 36
